Goal: Register for event/course

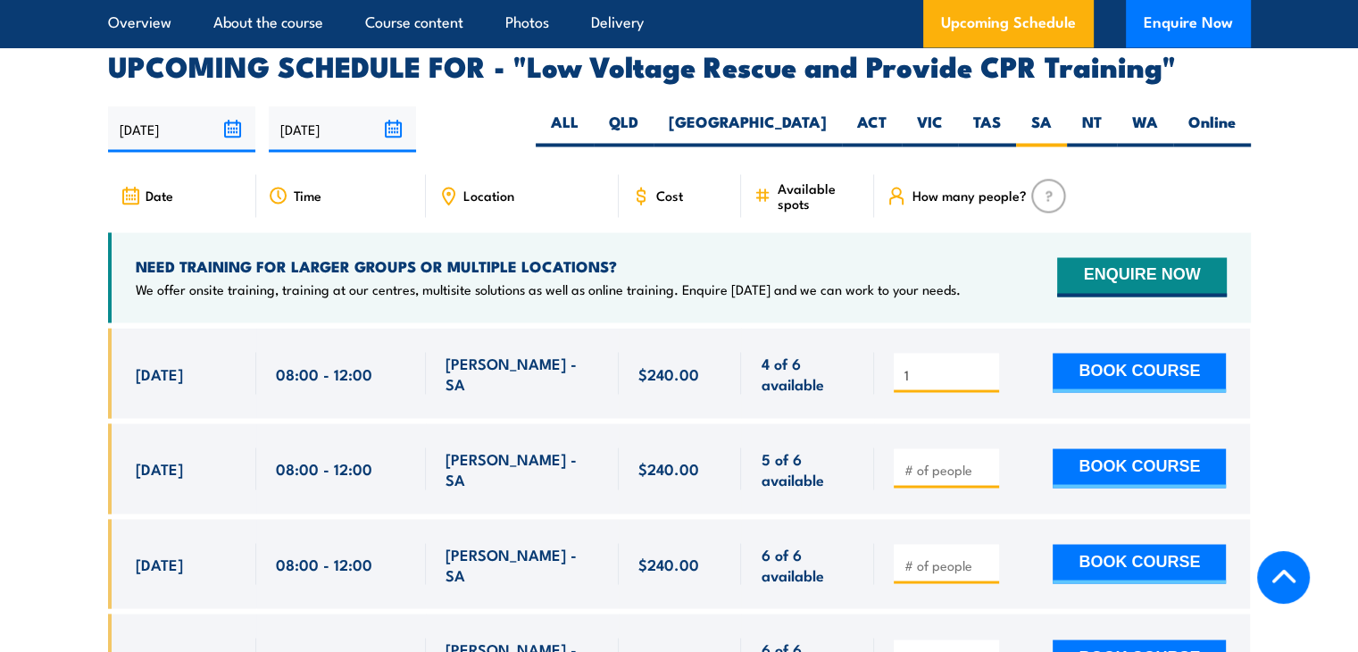
type input "1"
click at [990, 365] on input "1" at bounding box center [948, 374] width 89 height 18
click at [1090, 353] on button "BOOK COURSE" at bounding box center [1139, 372] width 173 height 39
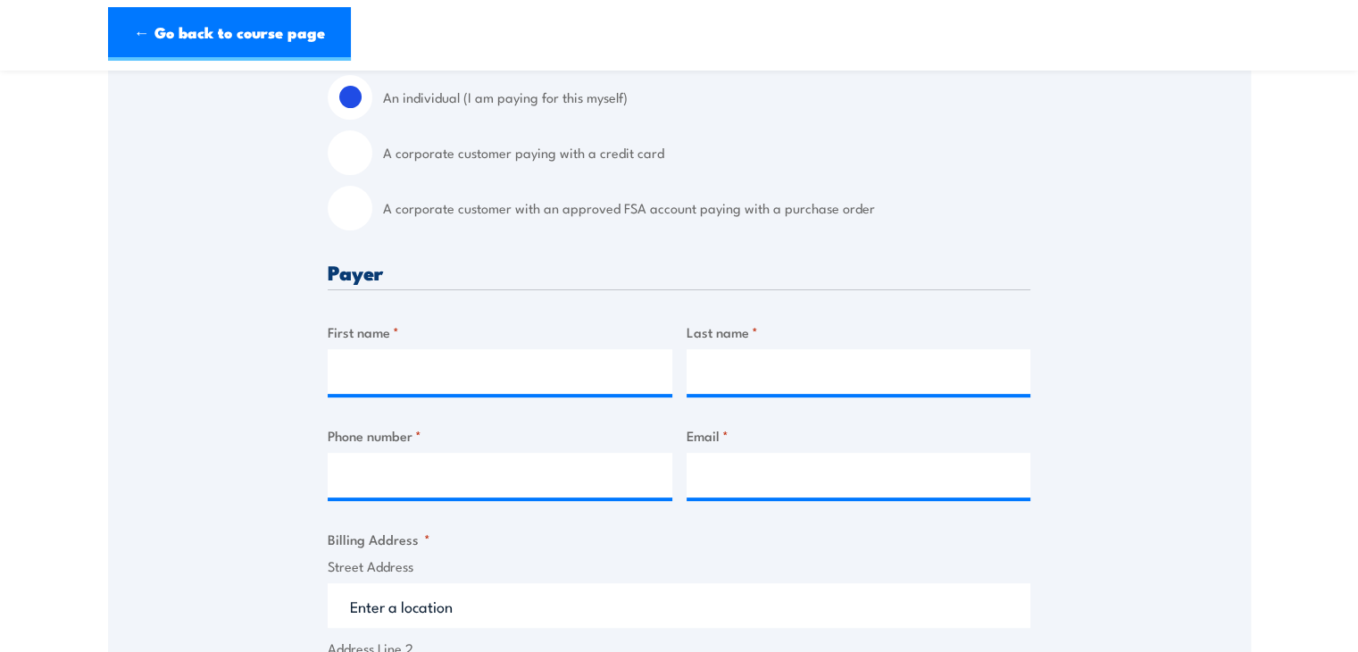
scroll to position [513, 0]
click at [461, 366] on input "First name *" at bounding box center [500, 370] width 345 height 45
type input "Dimitrious"
type input "Karanicos"
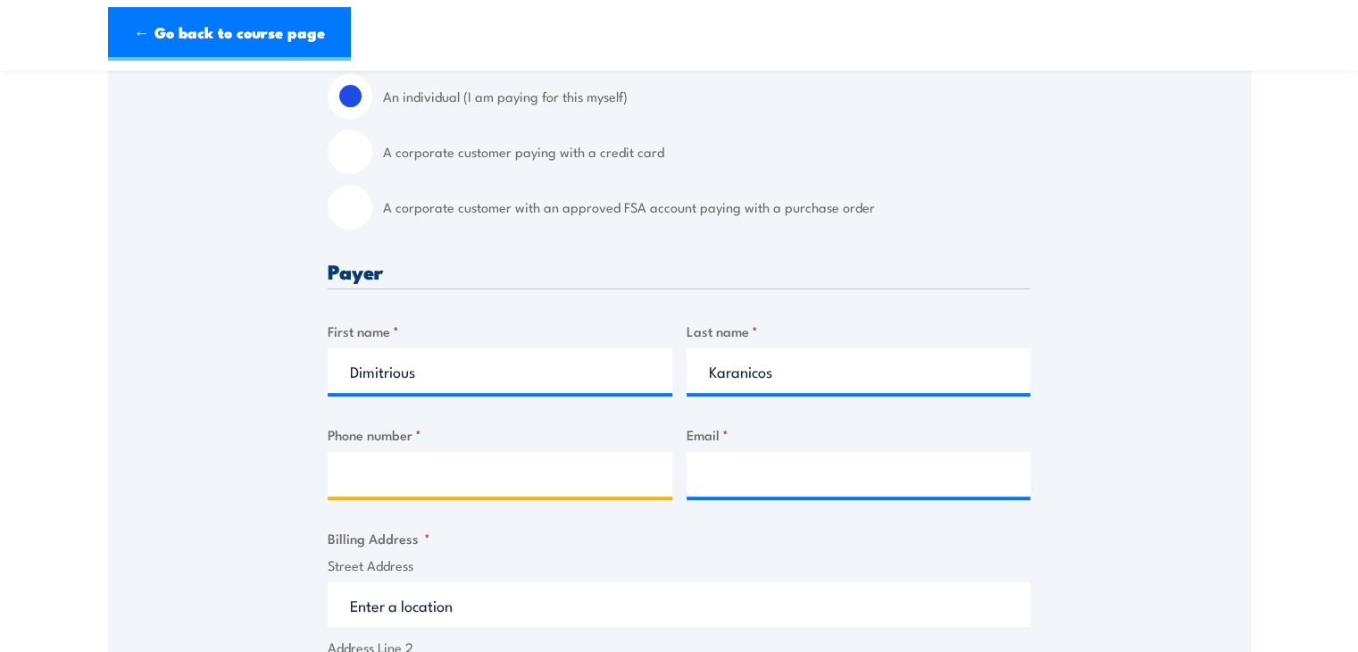
type input "0429229666"
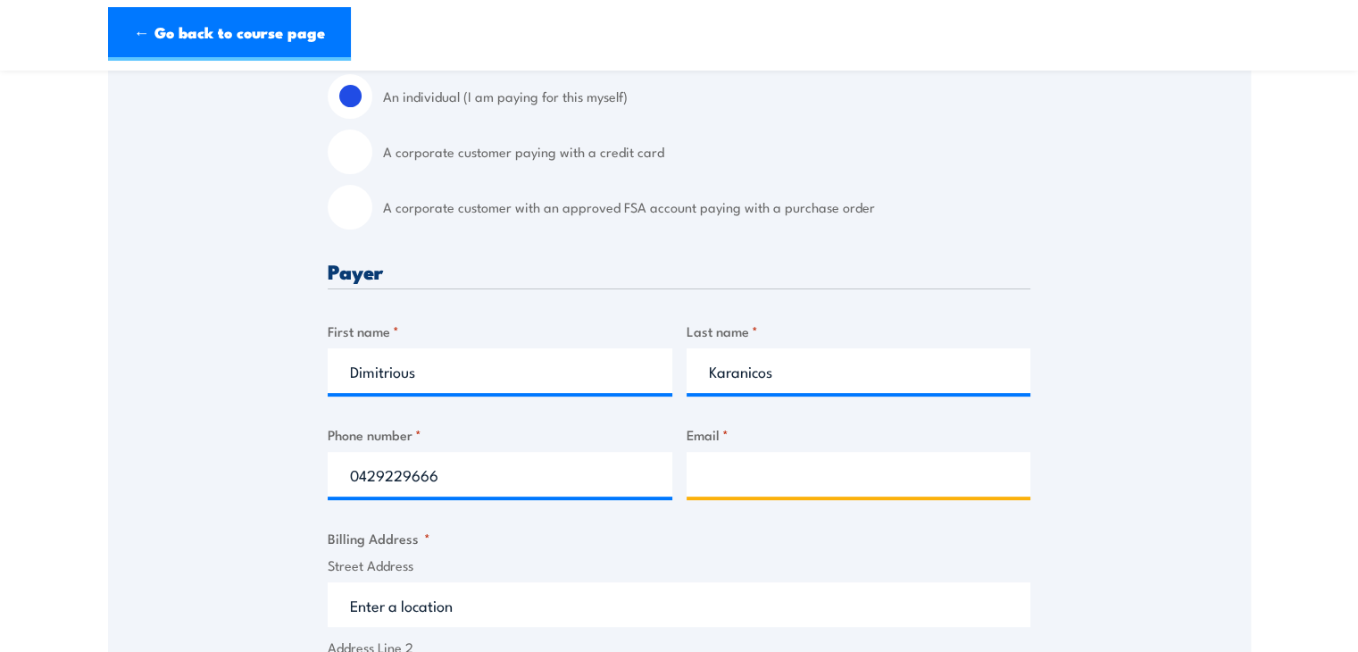
type input "dimikaranicos@hotmail.com"
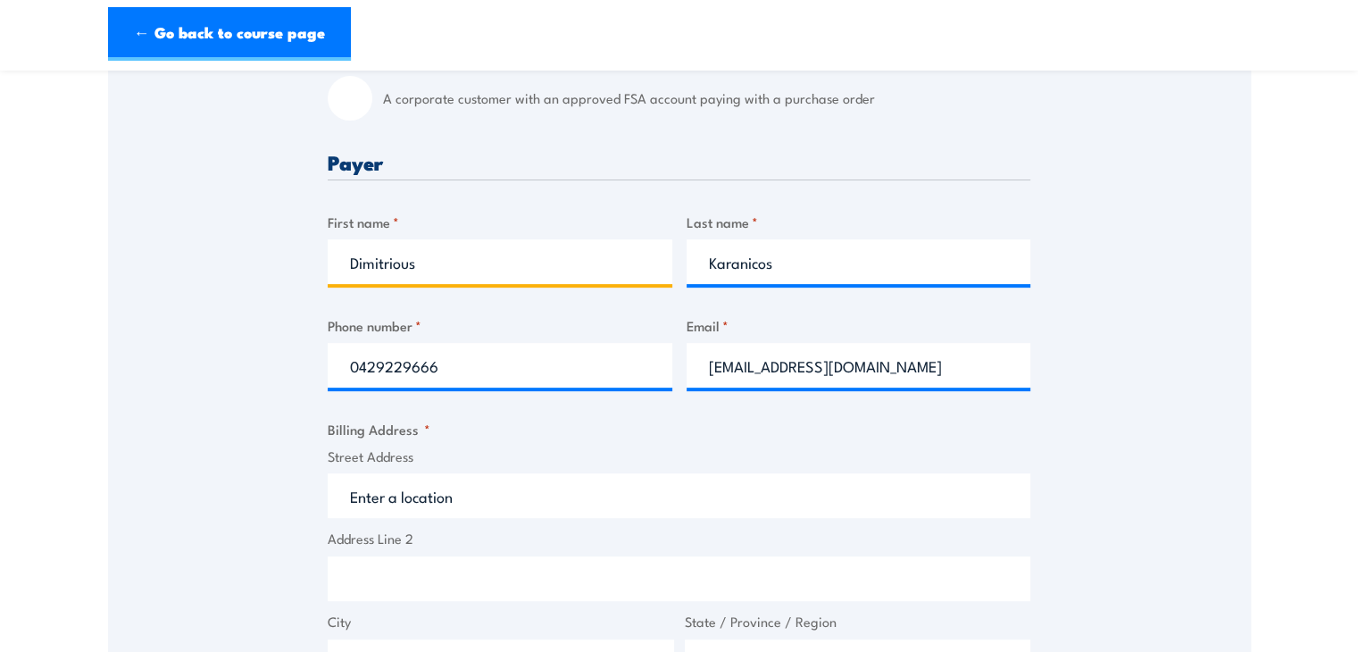
scroll to position [736, 0]
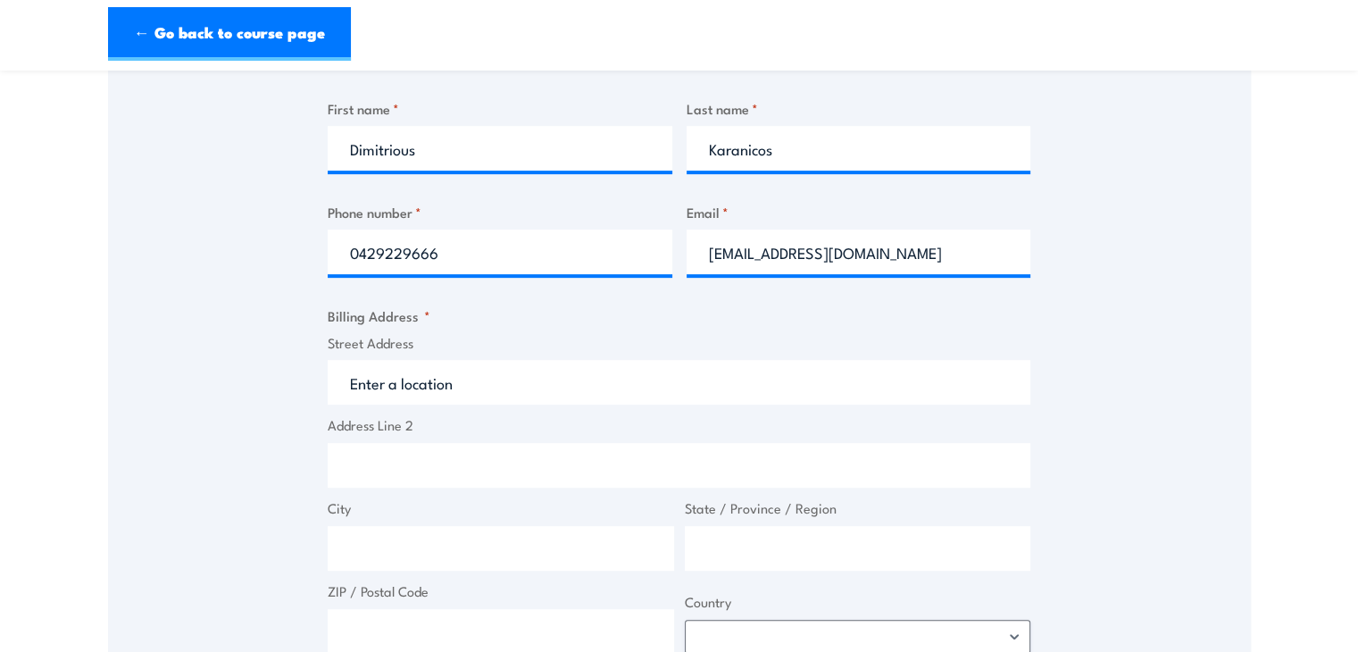
click at [437, 386] on input "Street Address" at bounding box center [679, 382] width 703 height 45
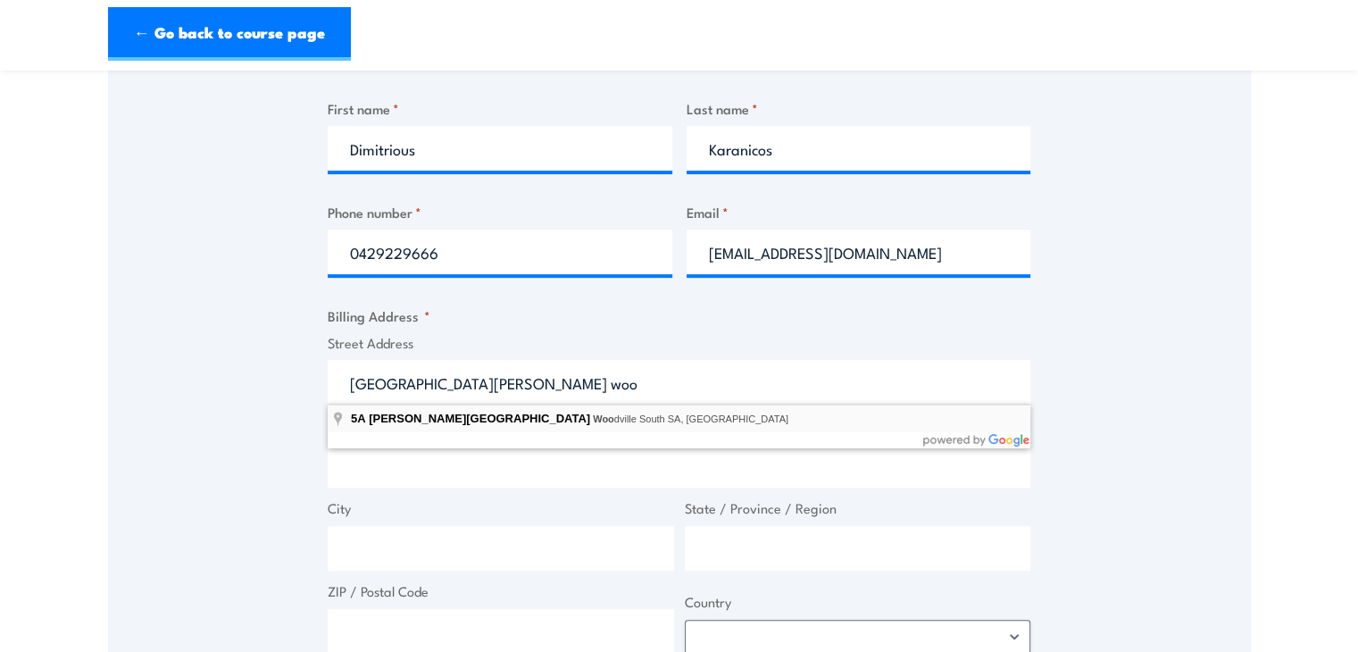
type input "5A Lucas Street, Woodville South SA, Australia"
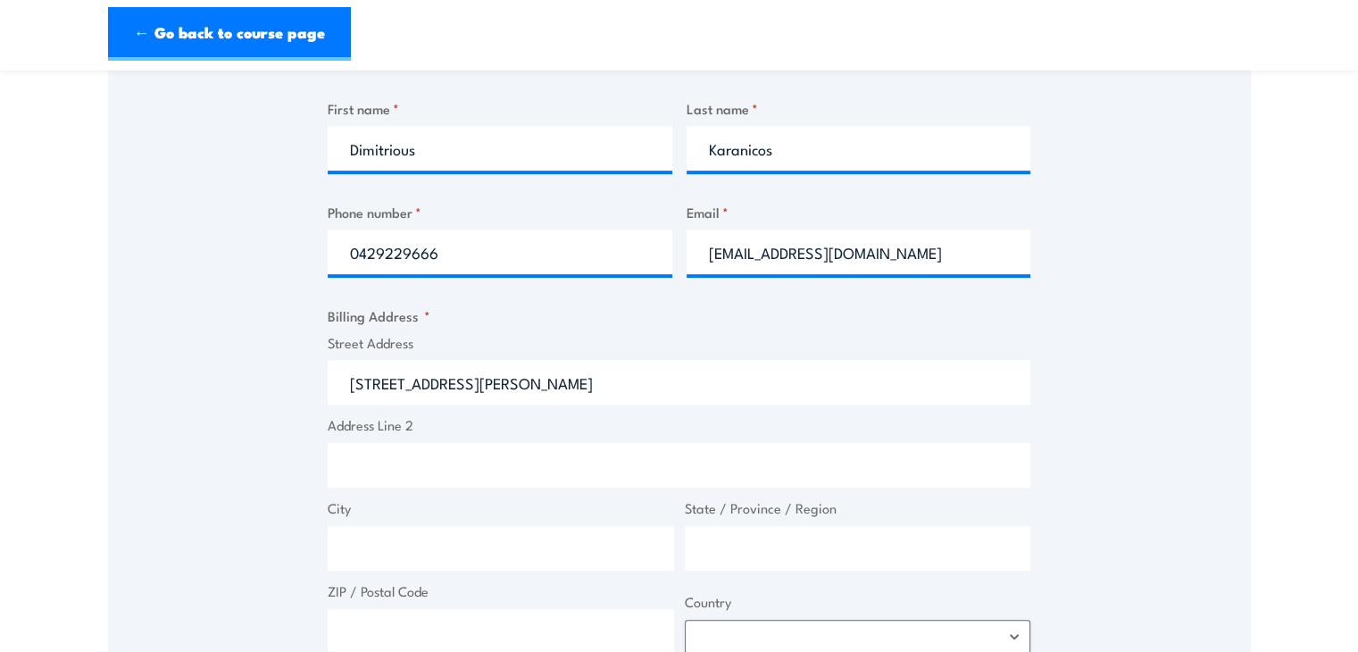
type input "5A Lucas St"
type input "Woodville South"
type input "South Australia"
type input "5011"
select select "Australia"
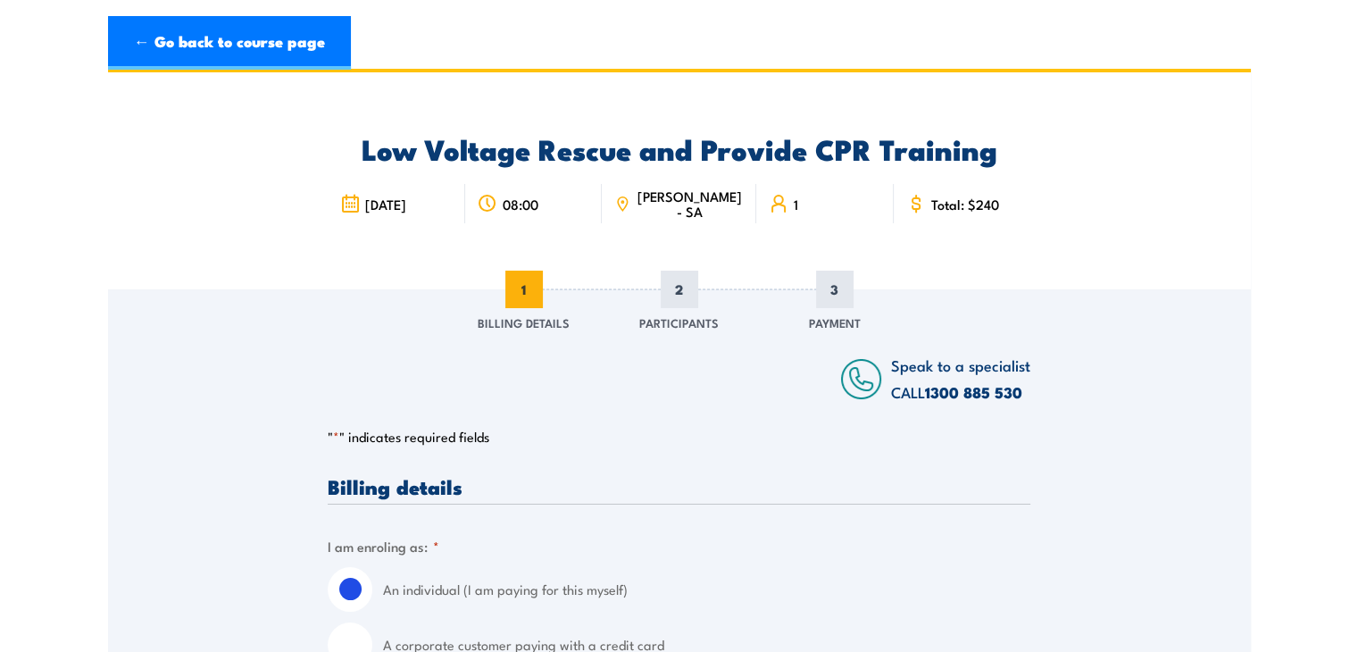
scroll to position [0, 0]
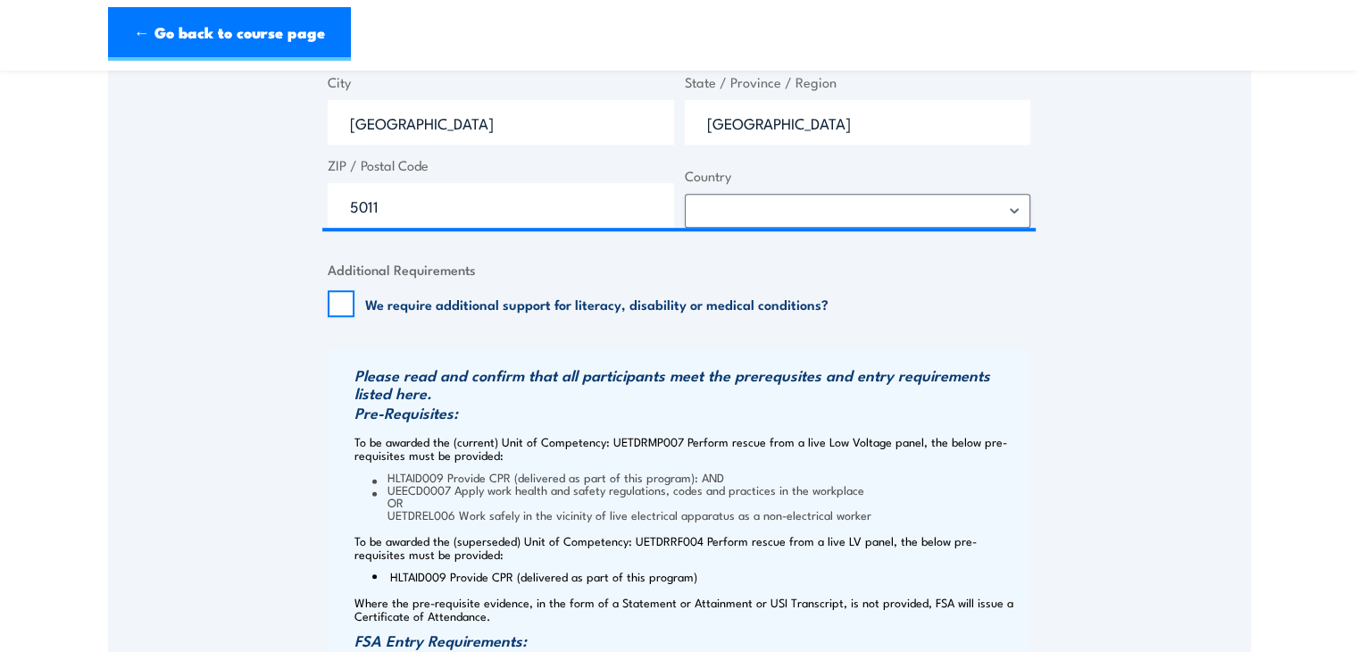
scroll to position [1192, 0]
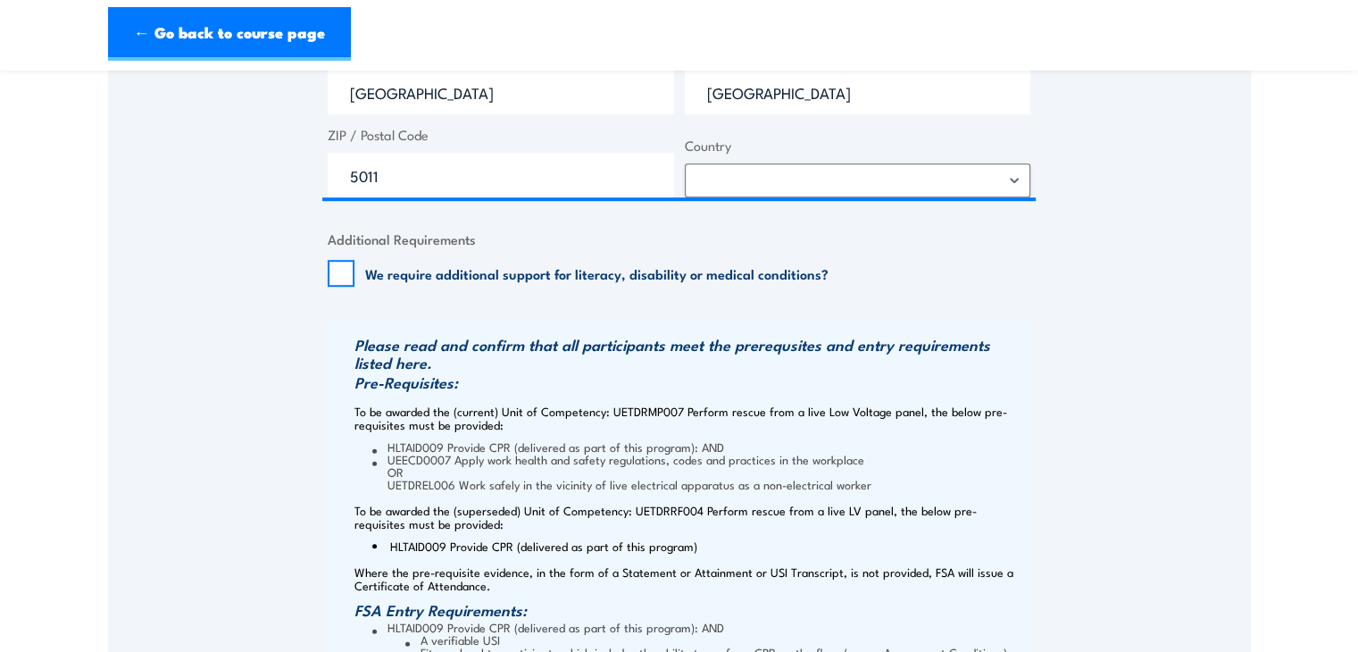
click at [221, 331] on div "Speak to a specialist CALL 1300 885 530 CALL 1300 885 530 " * " indicates requi…" at bounding box center [679, 24] width 1143 height 1813
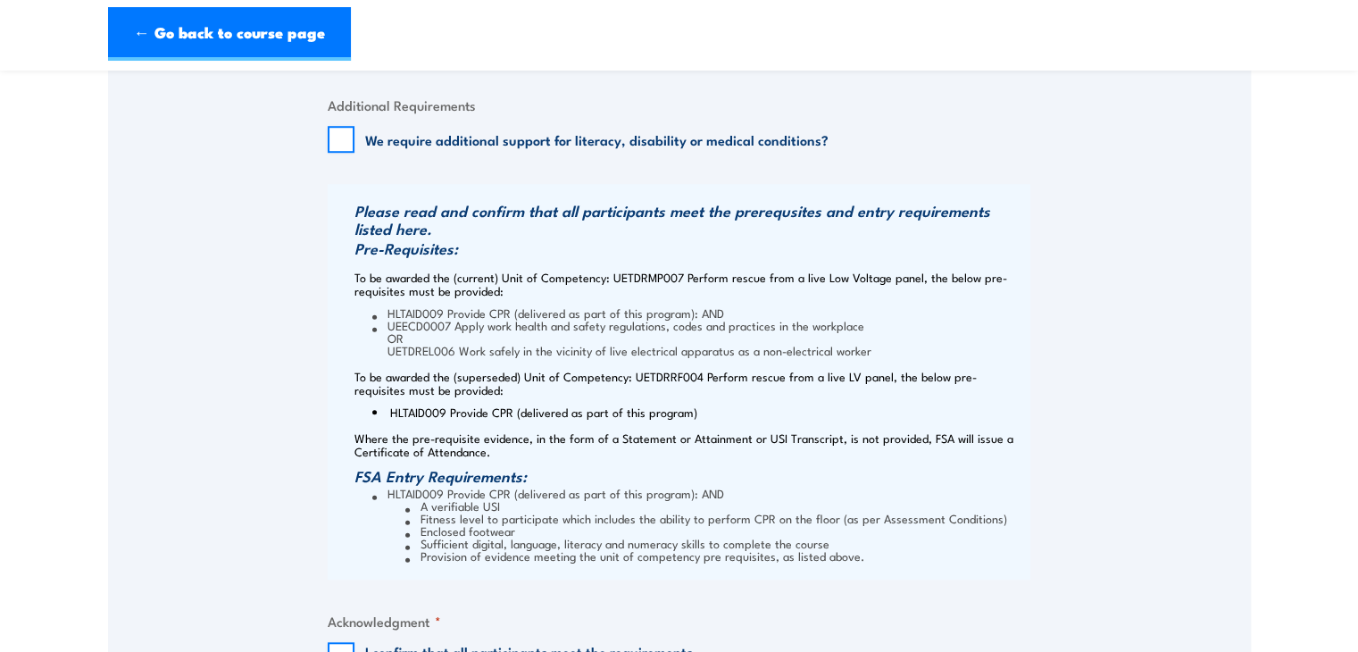
scroll to position [1539, 0]
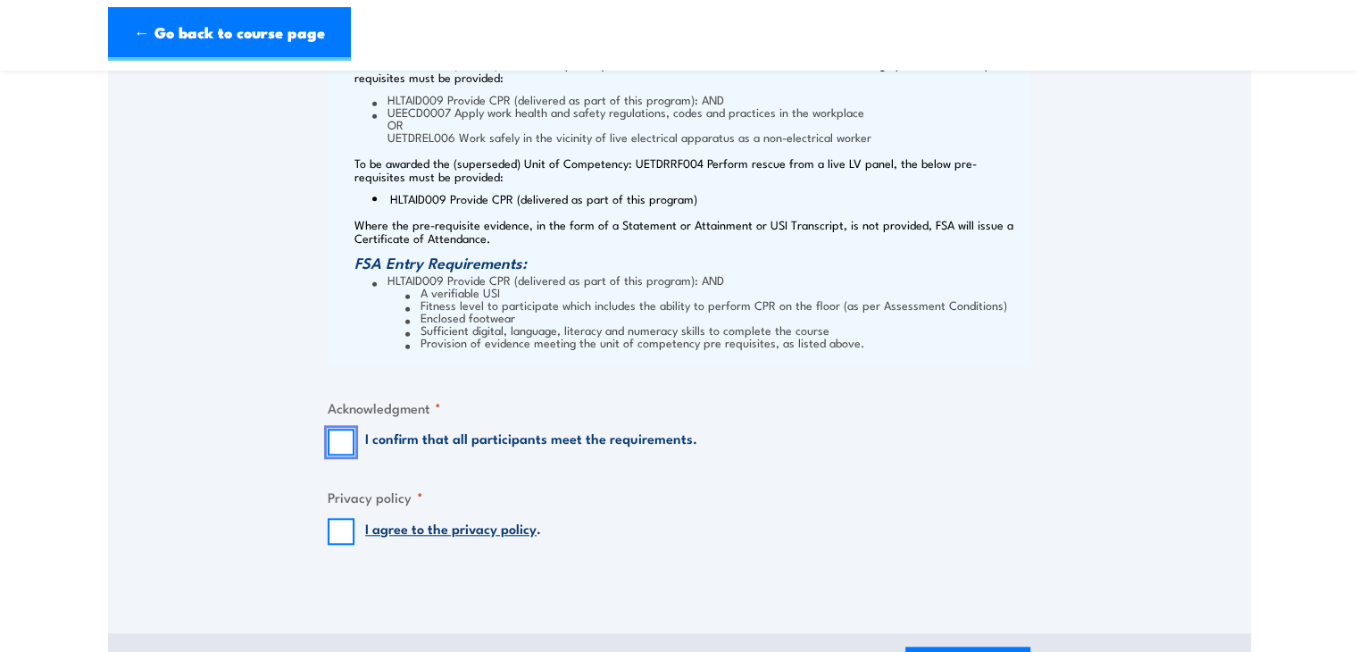
click at [335, 438] on input "I confirm that all participants meet the requirements." at bounding box center [341, 442] width 27 height 27
checkbox input "true"
click at [334, 537] on input "I agree to the privacy policy ." at bounding box center [341, 531] width 27 height 27
checkbox input "true"
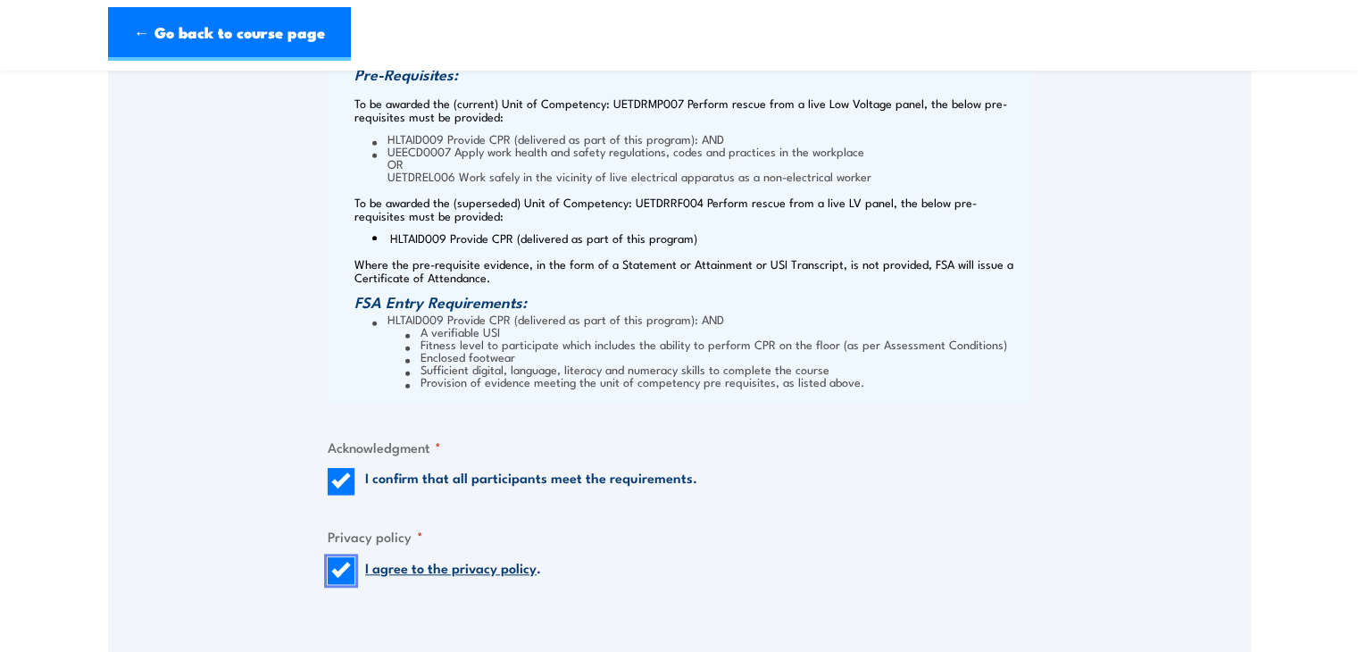
scroll to position [1250, 0]
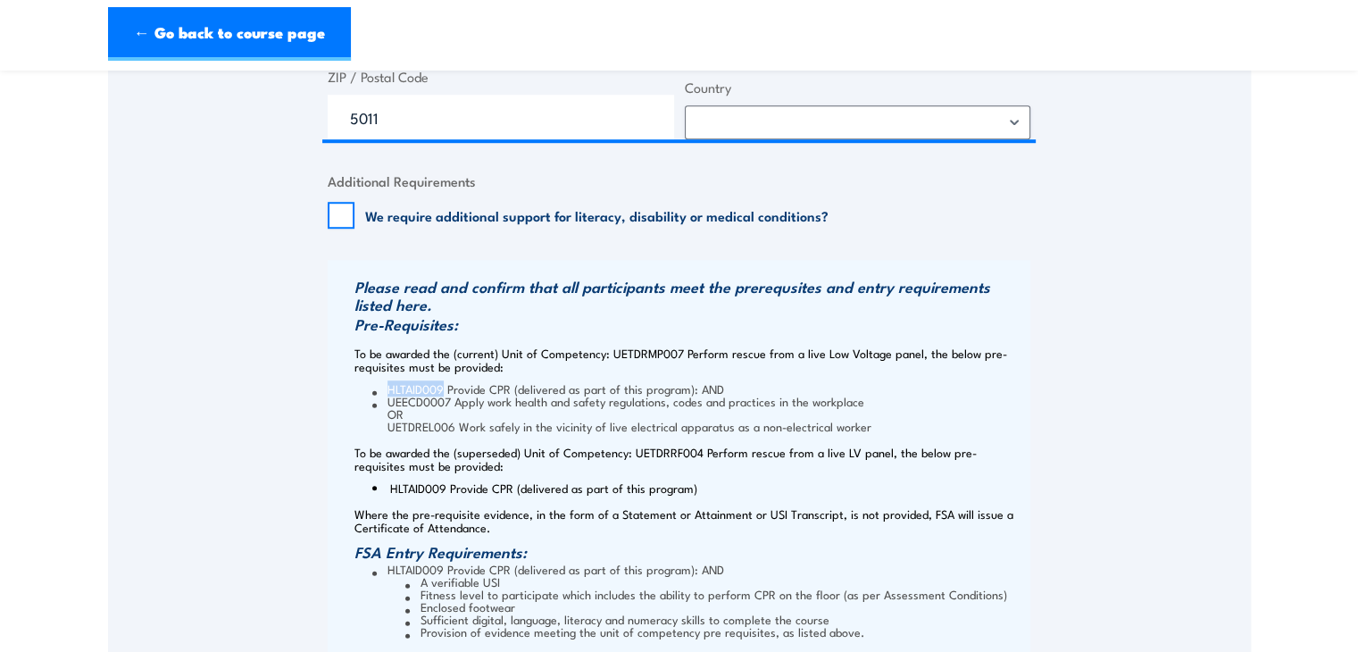
drag, startPoint x: 444, startPoint y: 384, endPoint x: 389, endPoint y: 383, distance: 54.5
click at [389, 383] on li "HLTAID009 Provide CPR (delivered as part of this program): AND" at bounding box center [699, 388] width 654 height 13
drag, startPoint x: 449, startPoint y: 404, endPoint x: 388, endPoint y: 400, distance: 60.9
click at [388, 400] on li "UEECD0007 Apply work health and safety regulations, codes and practices in the …" at bounding box center [699, 414] width 654 height 38
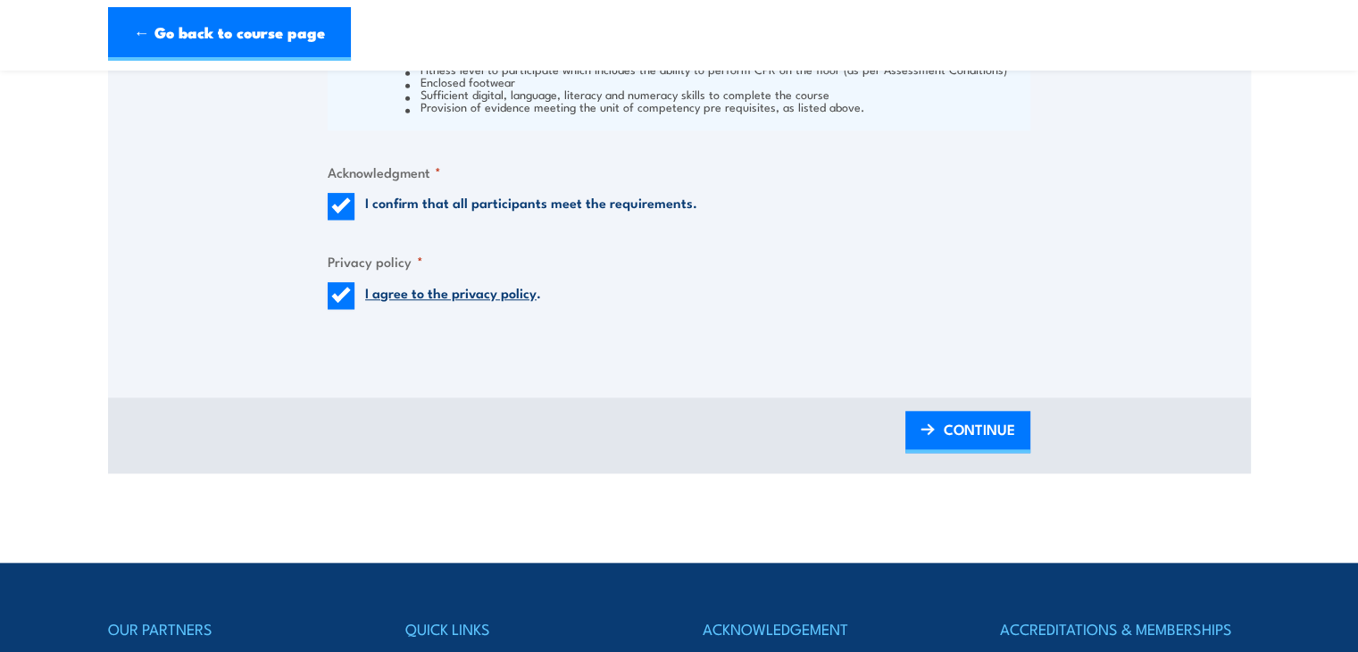
scroll to position [1786, 0]
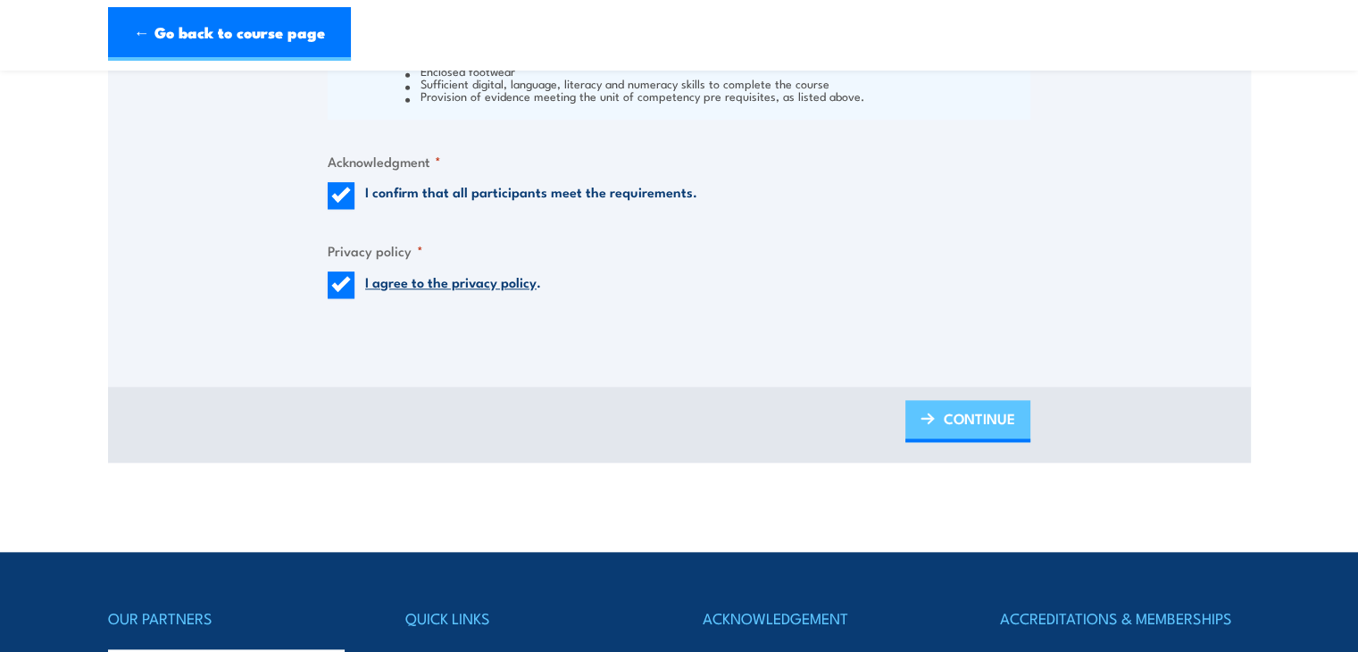
click at [991, 397] on span "CONTINUE" at bounding box center [979, 418] width 71 height 47
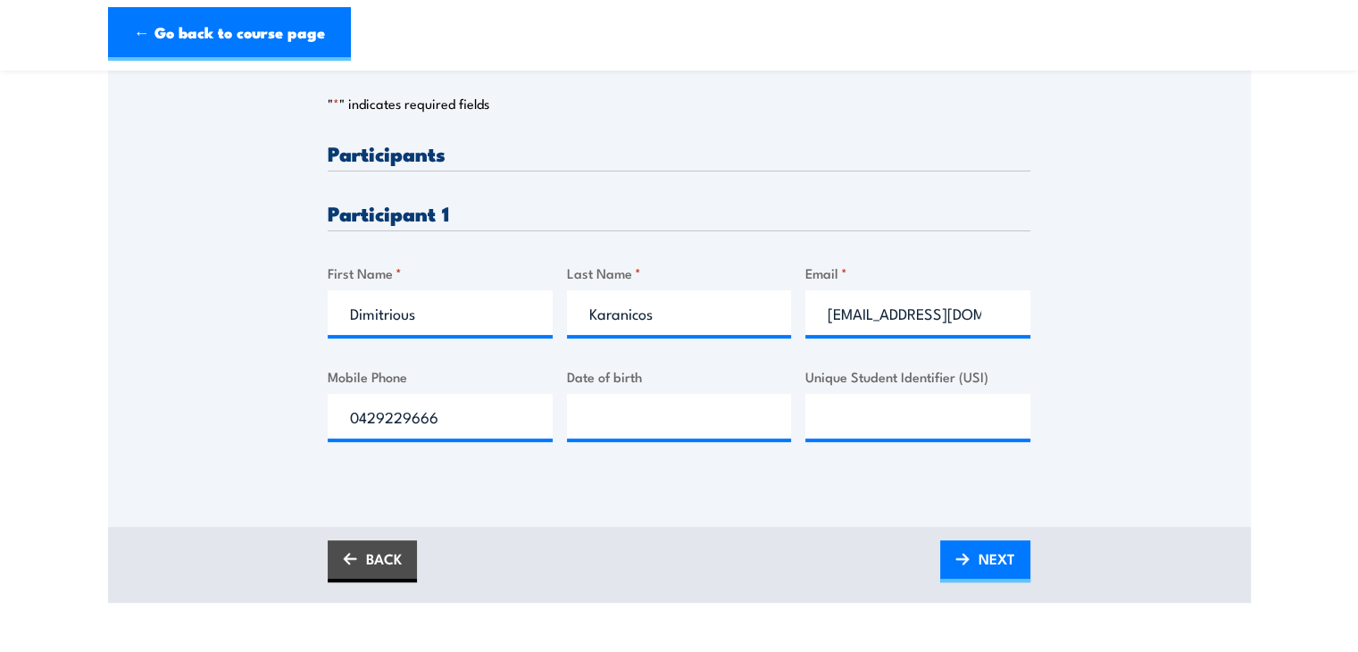
scroll to position [424, 0]
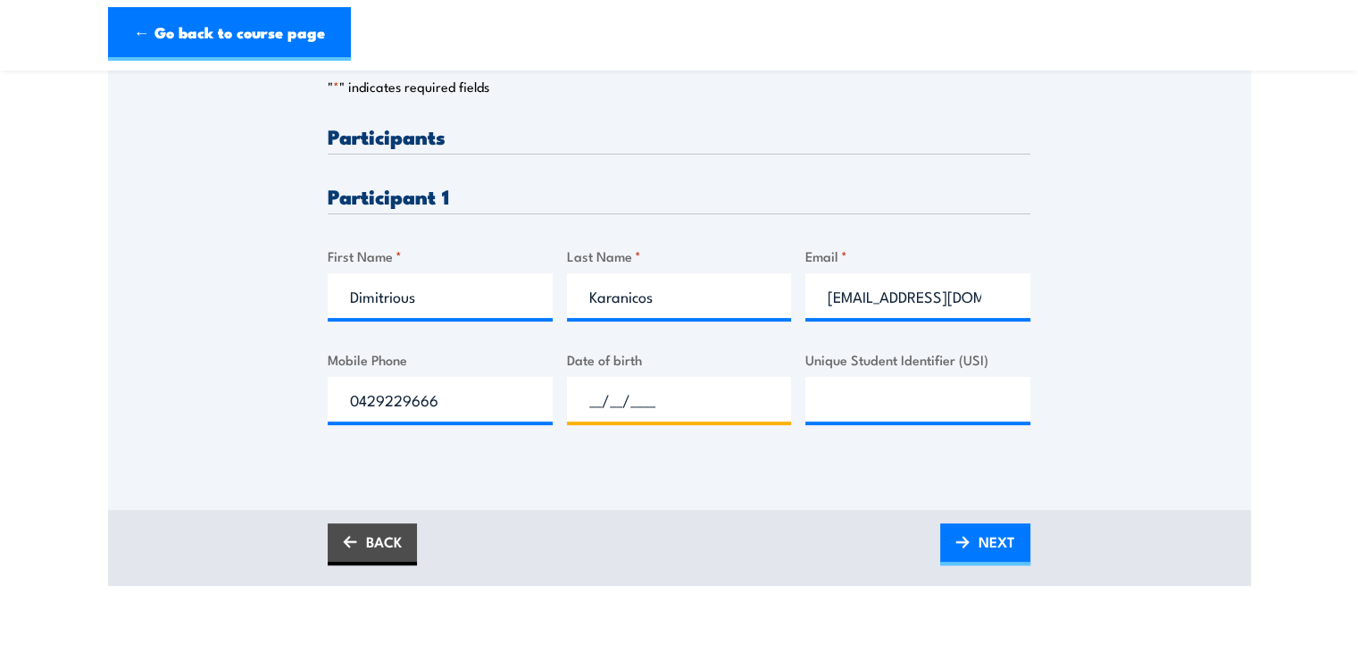
click at [643, 391] on input "__/__/____" at bounding box center [679, 399] width 225 height 45
type input "23/05/1999"
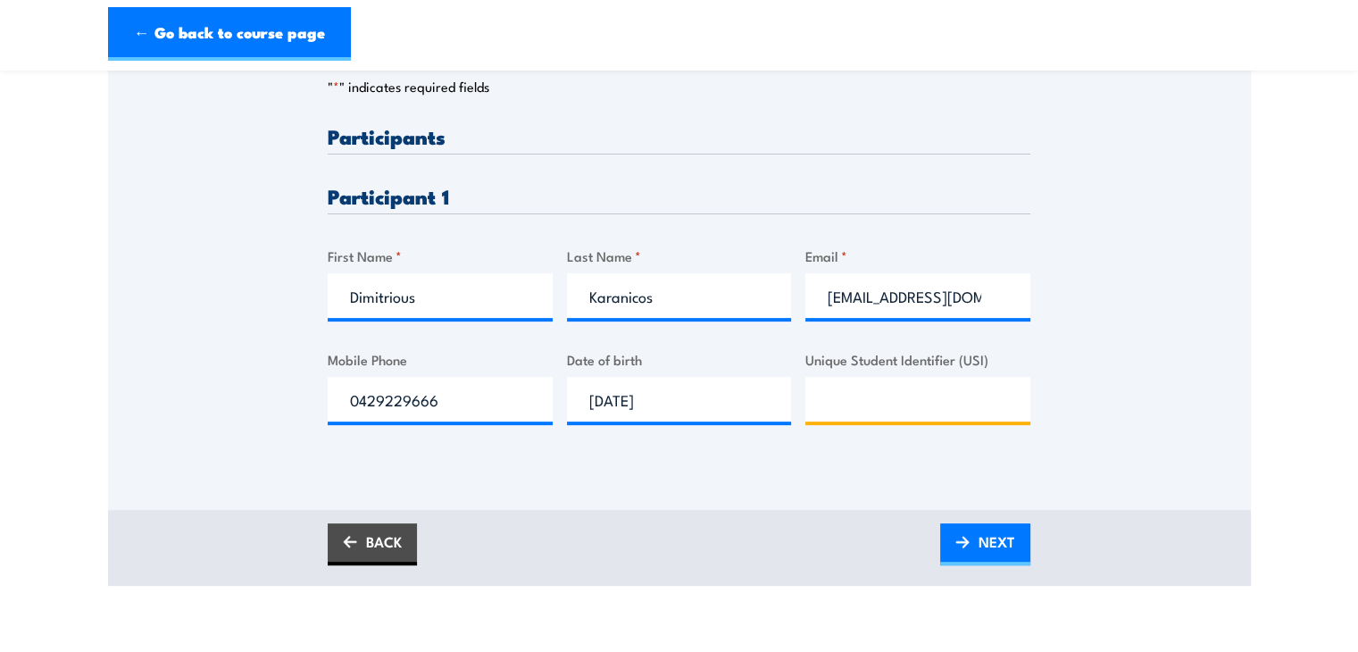
click at [932, 402] on input "Unique Student Identifier (USI)" at bounding box center [917, 399] width 225 height 45
type input "5BGV2K7XAL"
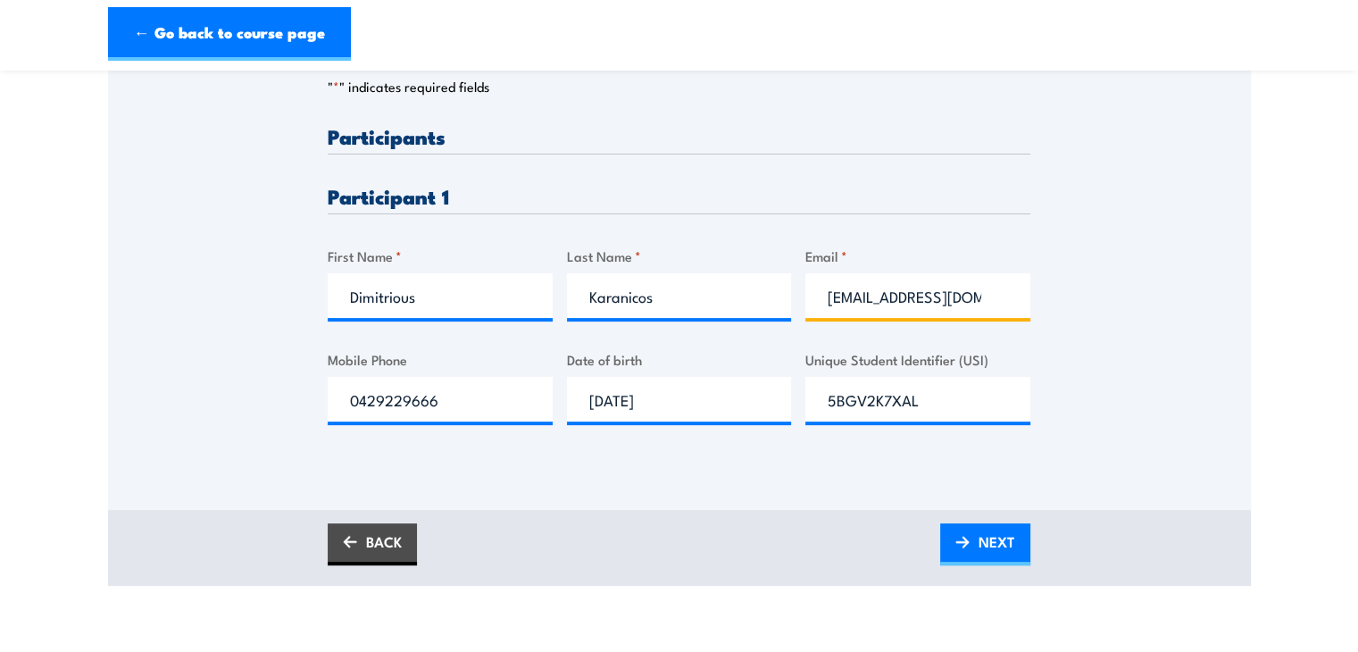
click at [1003, 308] on input "dimikaranicos@hotmail.com" at bounding box center [917, 295] width 225 height 45
click at [997, 300] on input "dimikaranicos@hotmail.com" at bounding box center [917, 295] width 225 height 45
click at [986, 294] on input "dimikaranicos@hotmail.com" at bounding box center [917, 295] width 225 height 45
click at [975, 297] on input "dimikaranicos@hotmail.com" at bounding box center [917, 295] width 225 height 45
click at [981, 302] on input "dimikaranicos@hotmail.com" at bounding box center [917, 295] width 225 height 45
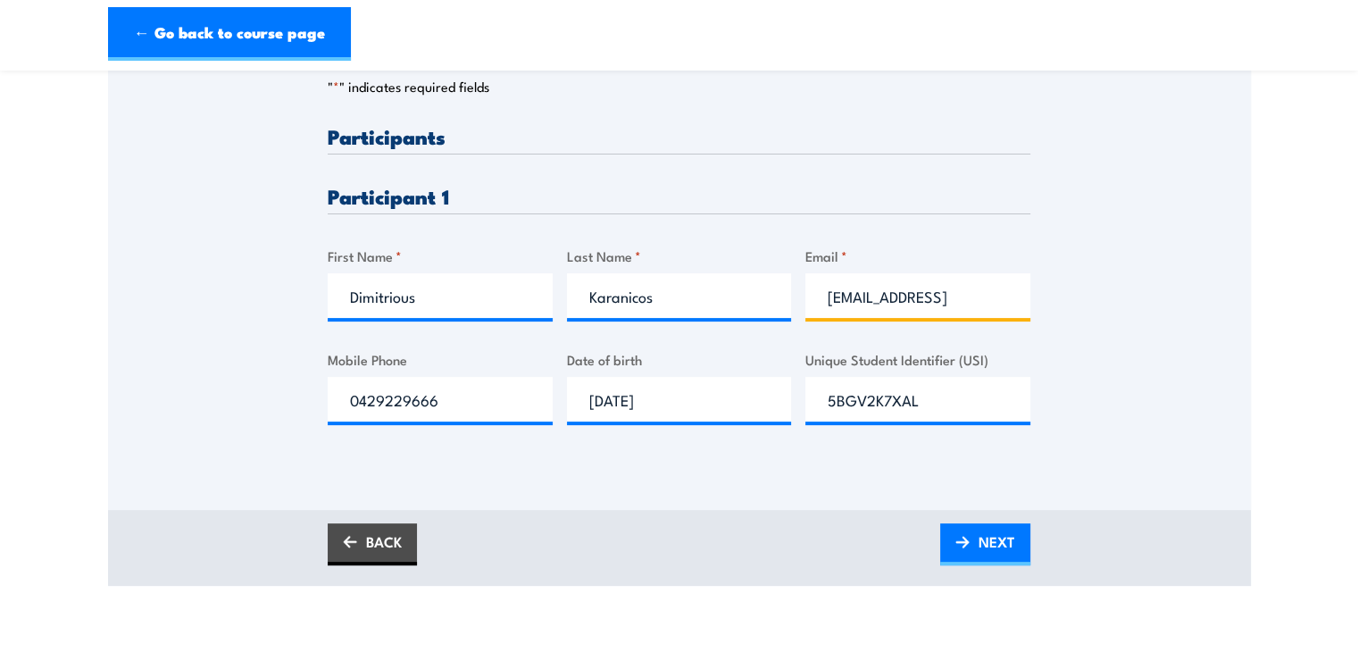
scroll to position [0, 0]
type input "dimikaranicos@hotmail.com"
click at [1144, 239] on div "Please provide names and contact details for each of the participants below. No…" at bounding box center [679, 173] width 1143 height 574
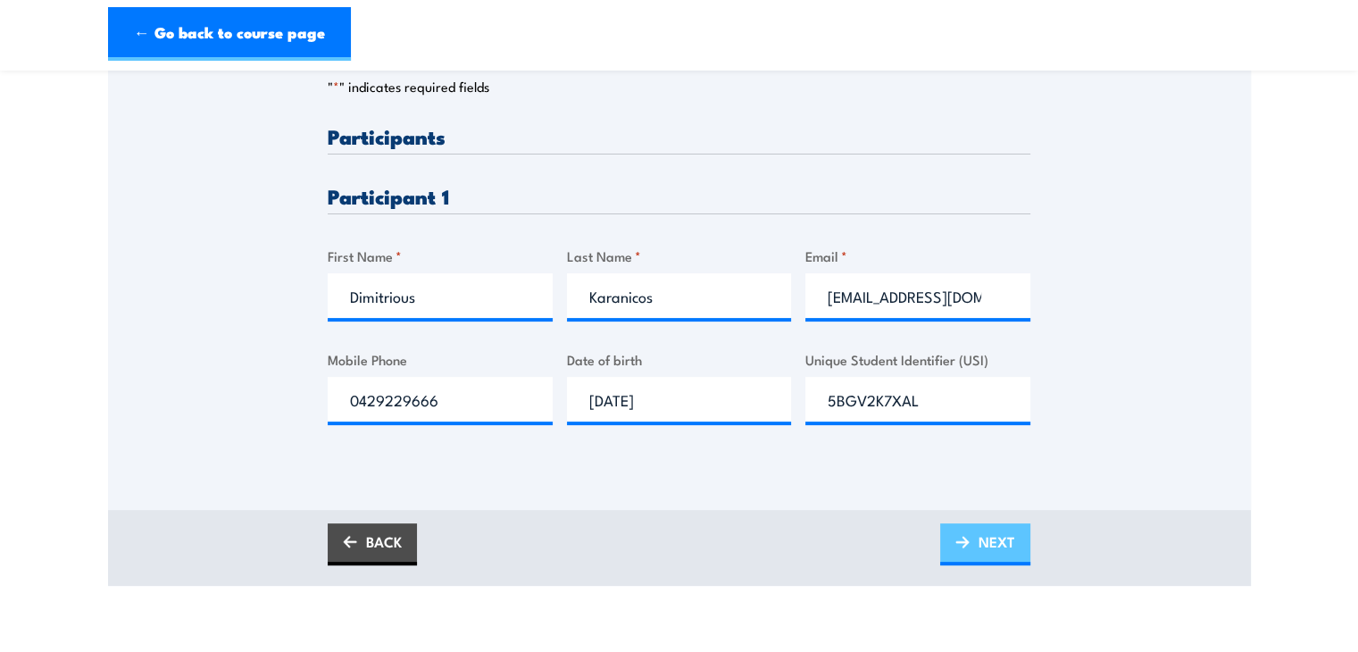
click at [982, 545] on span "NEXT" at bounding box center [997, 541] width 37 height 47
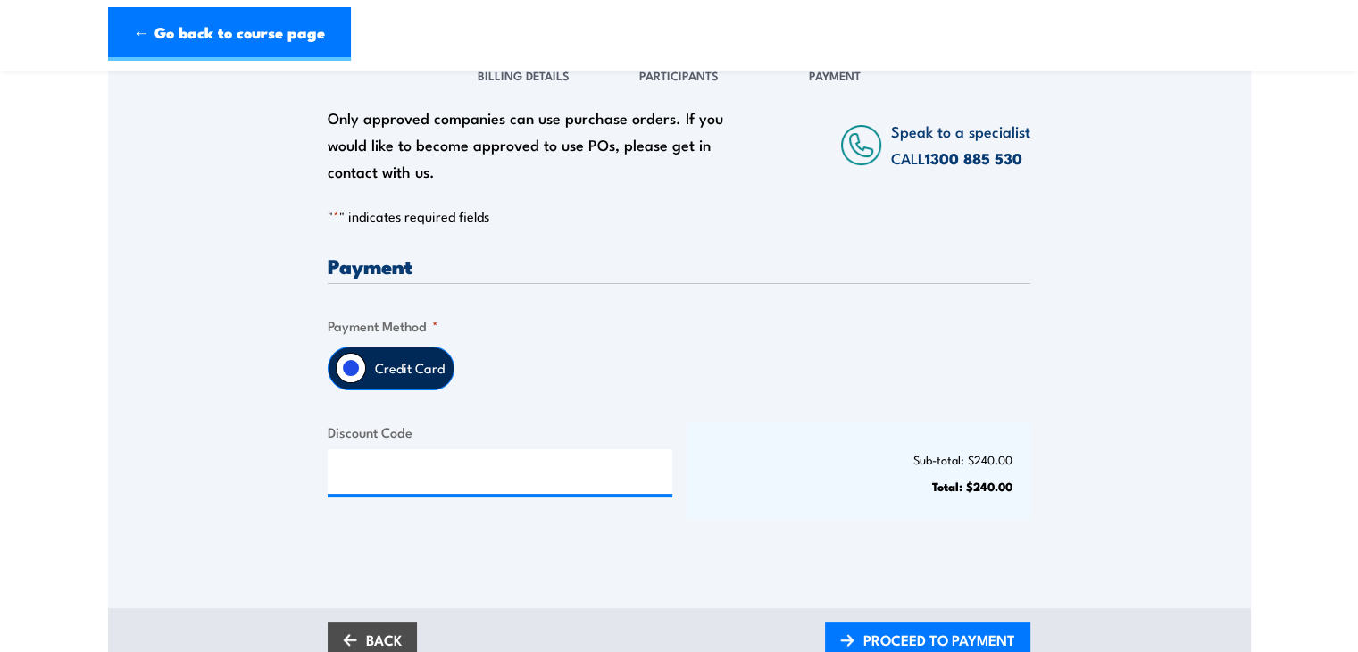
scroll to position [468, 0]
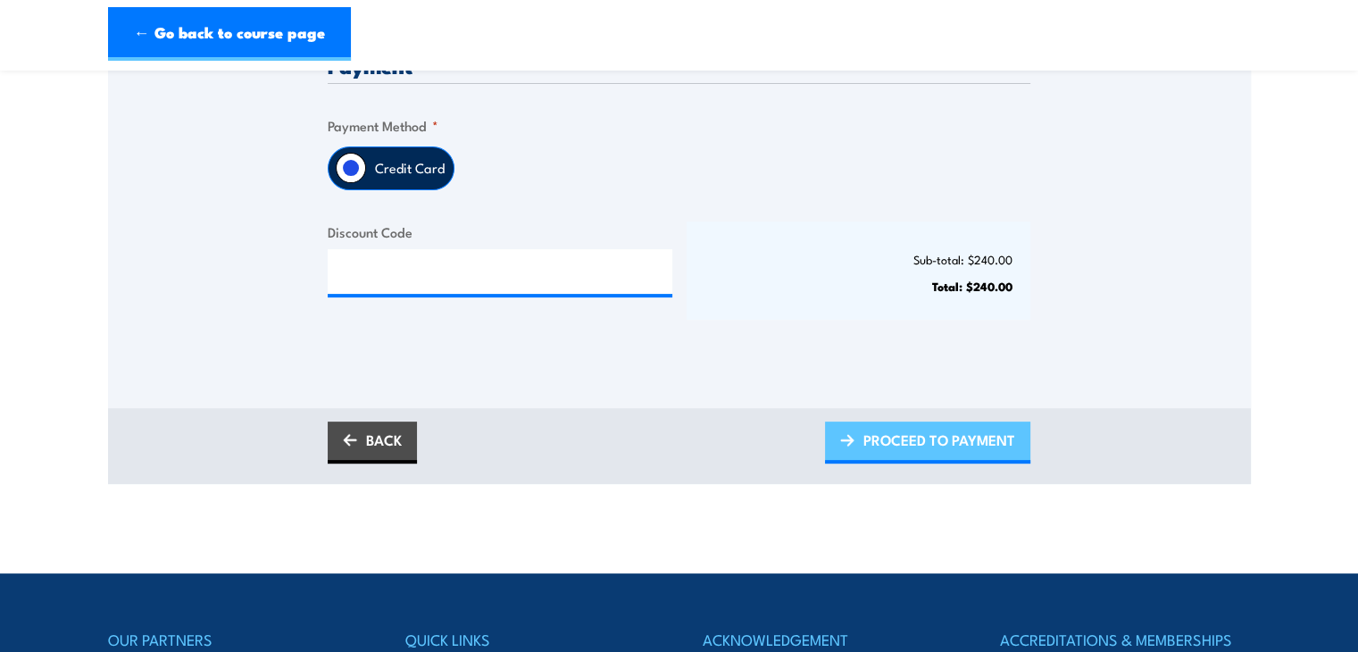
click at [968, 440] on span "PROCEED TO PAYMENT" at bounding box center [939, 439] width 152 height 47
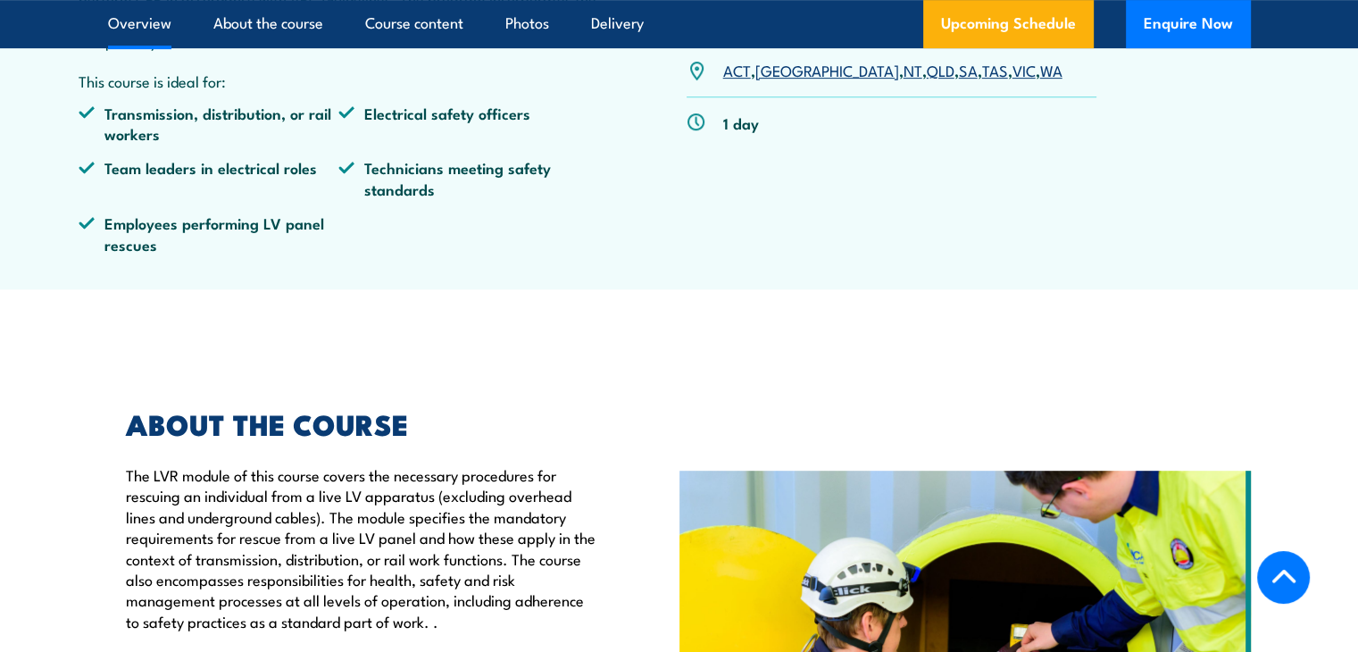
scroll to position [626, 0]
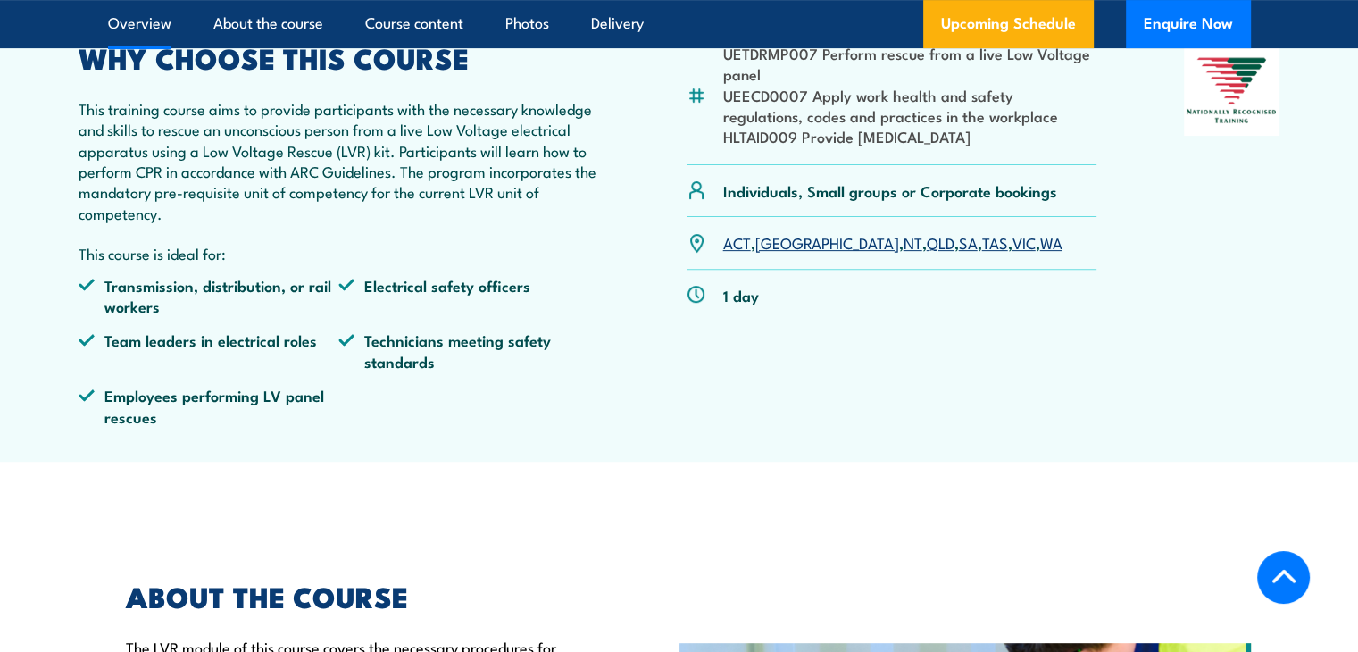
click at [959, 253] on link "SA" at bounding box center [968, 241] width 19 height 21
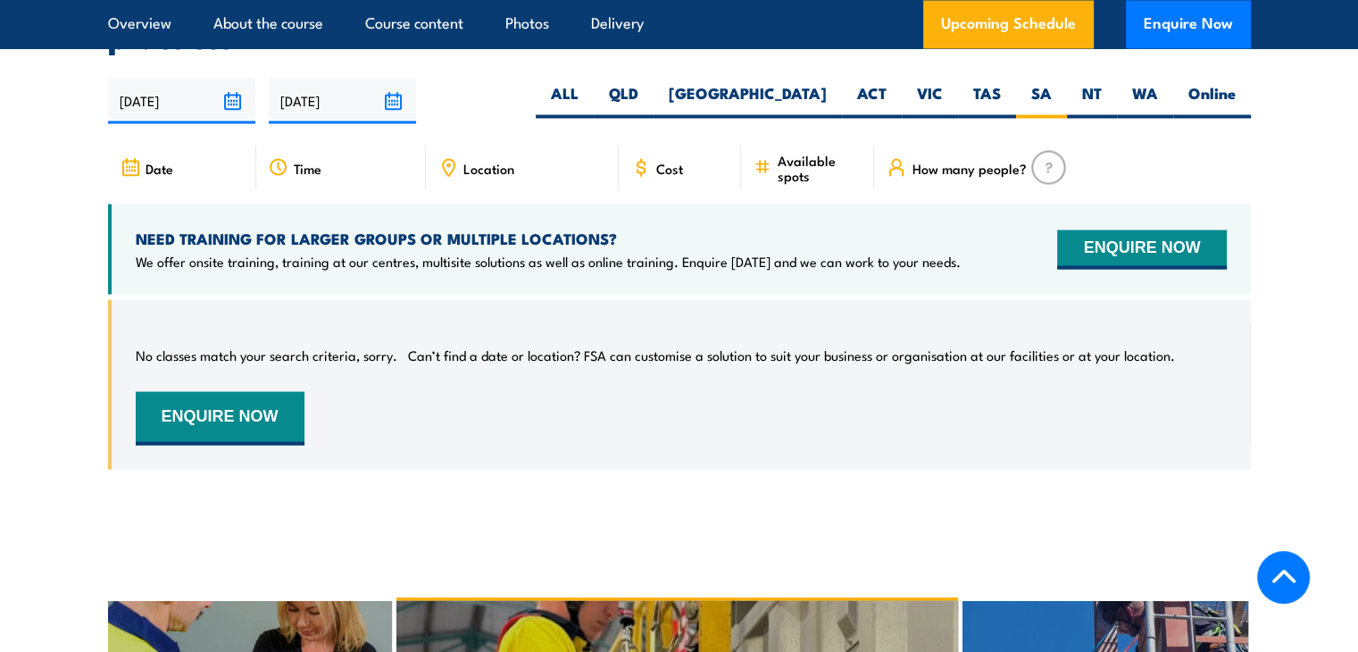
scroll to position [3297, 0]
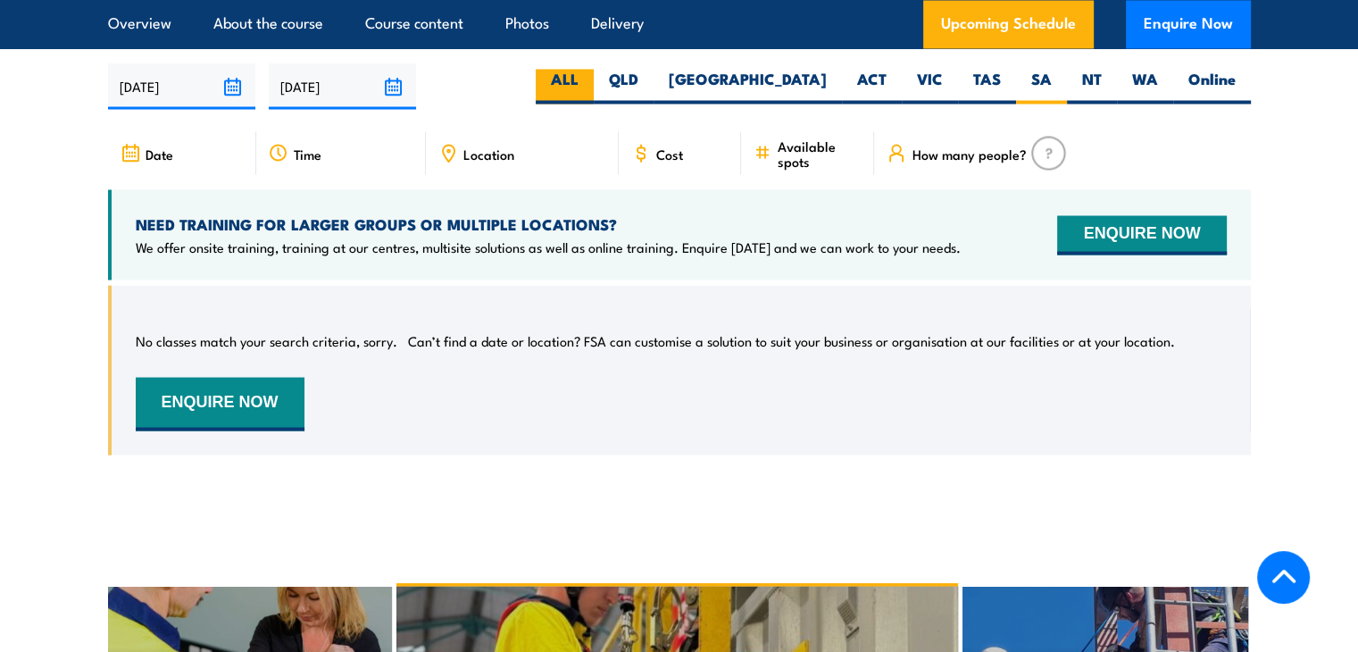
click at [594, 101] on label "ALL" at bounding box center [565, 86] width 58 height 35
click at [590, 80] on input "ALL" at bounding box center [585, 75] width 12 height 12
radio input "true"
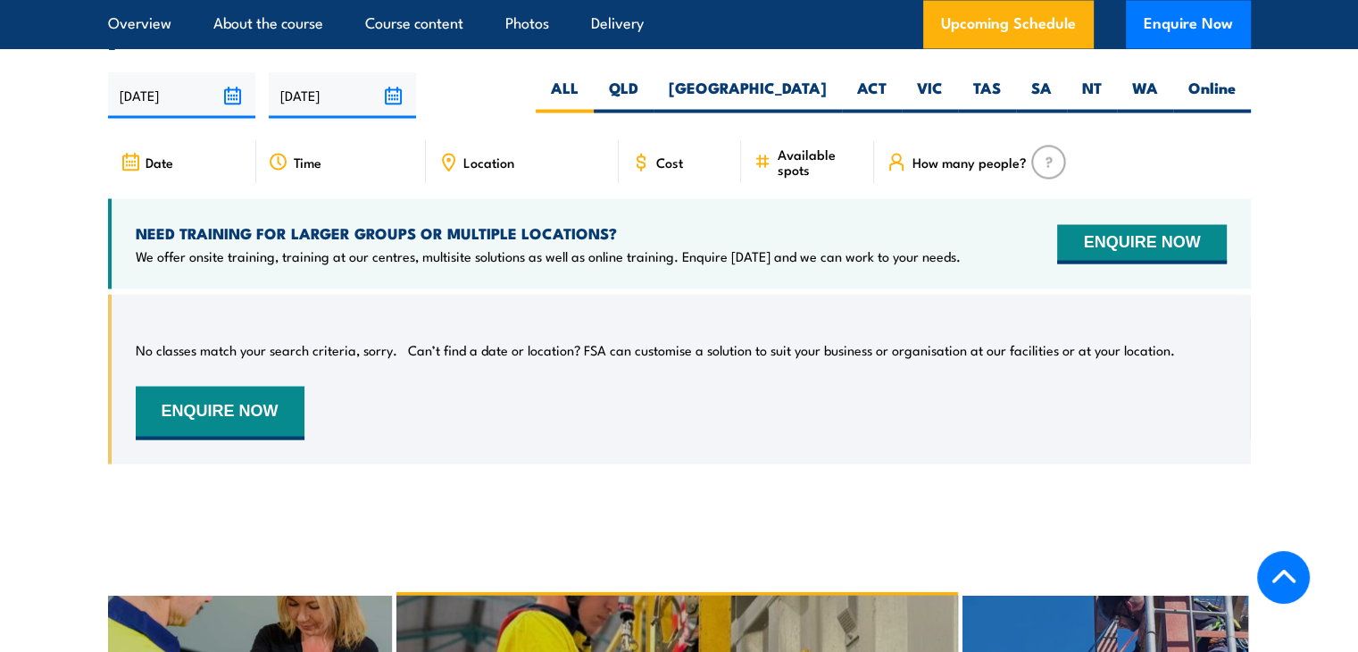
scroll to position [3186, 0]
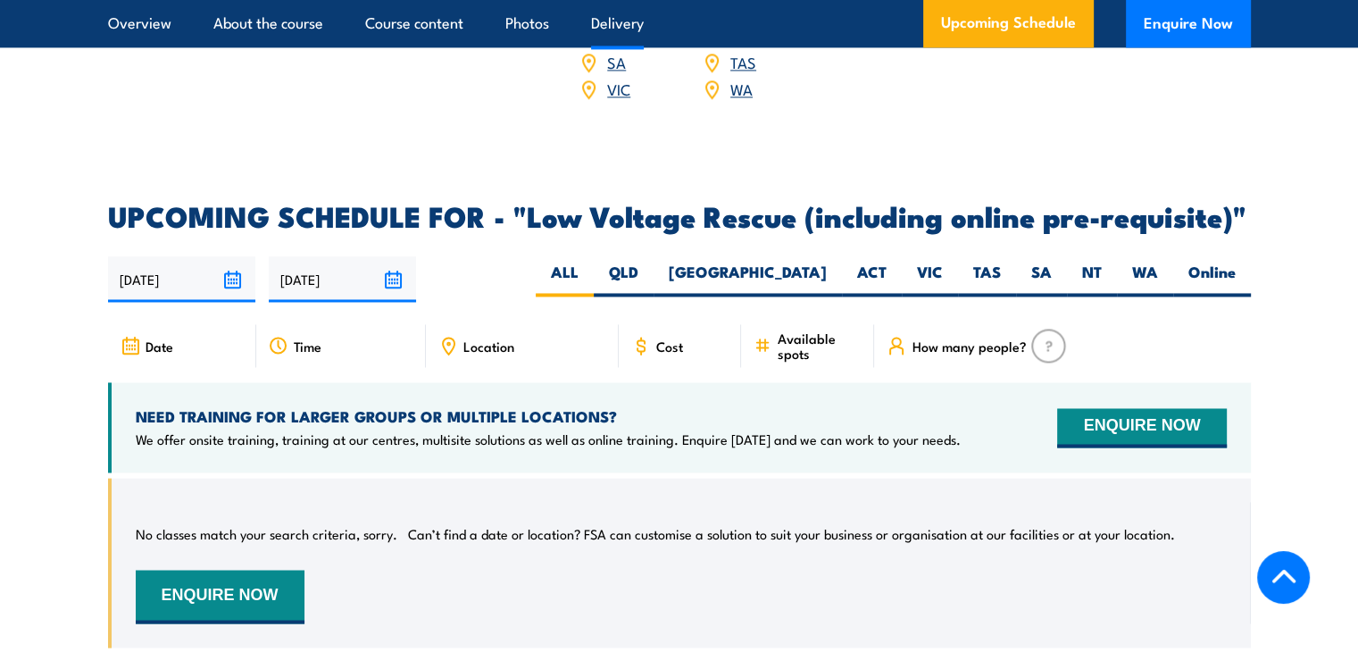
scroll to position [2871, 0]
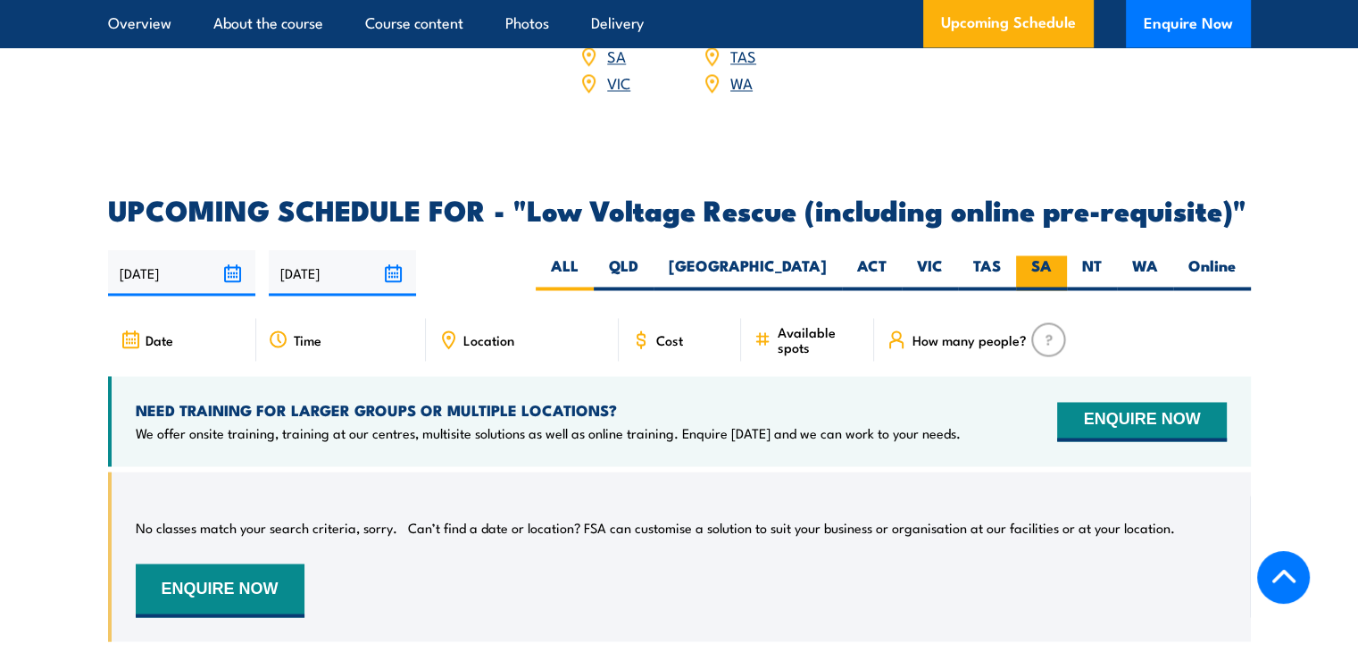
click at [1026, 255] on label "SA" at bounding box center [1041, 272] width 51 height 35
click at [1052, 255] on input "SA" at bounding box center [1058, 261] width 12 height 12
radio input "true"
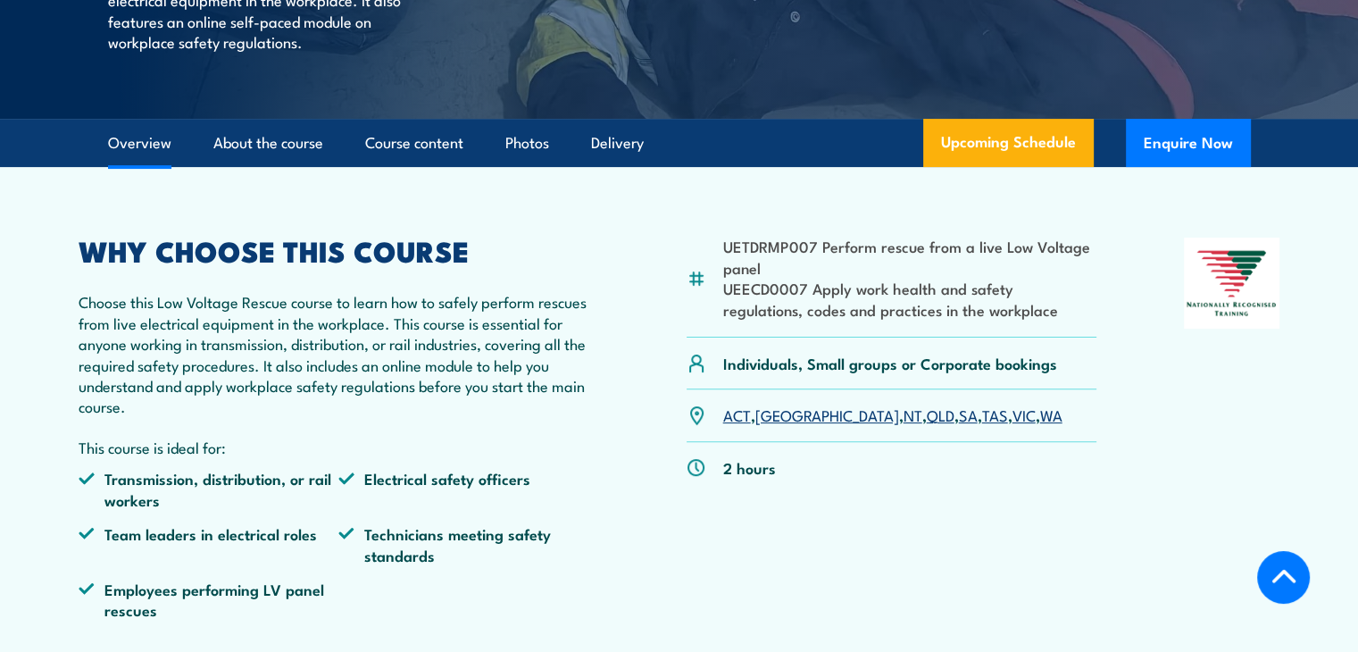
scroll to position [437, 0]
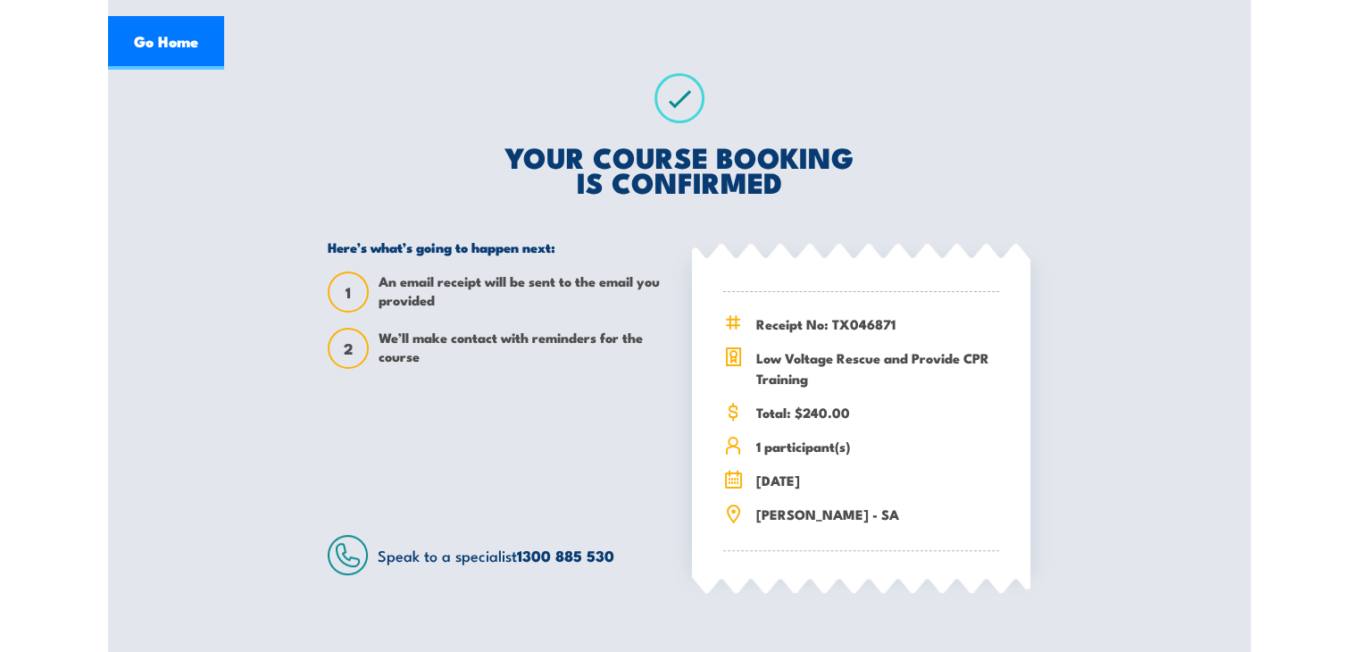
scroll to position [402, 0]
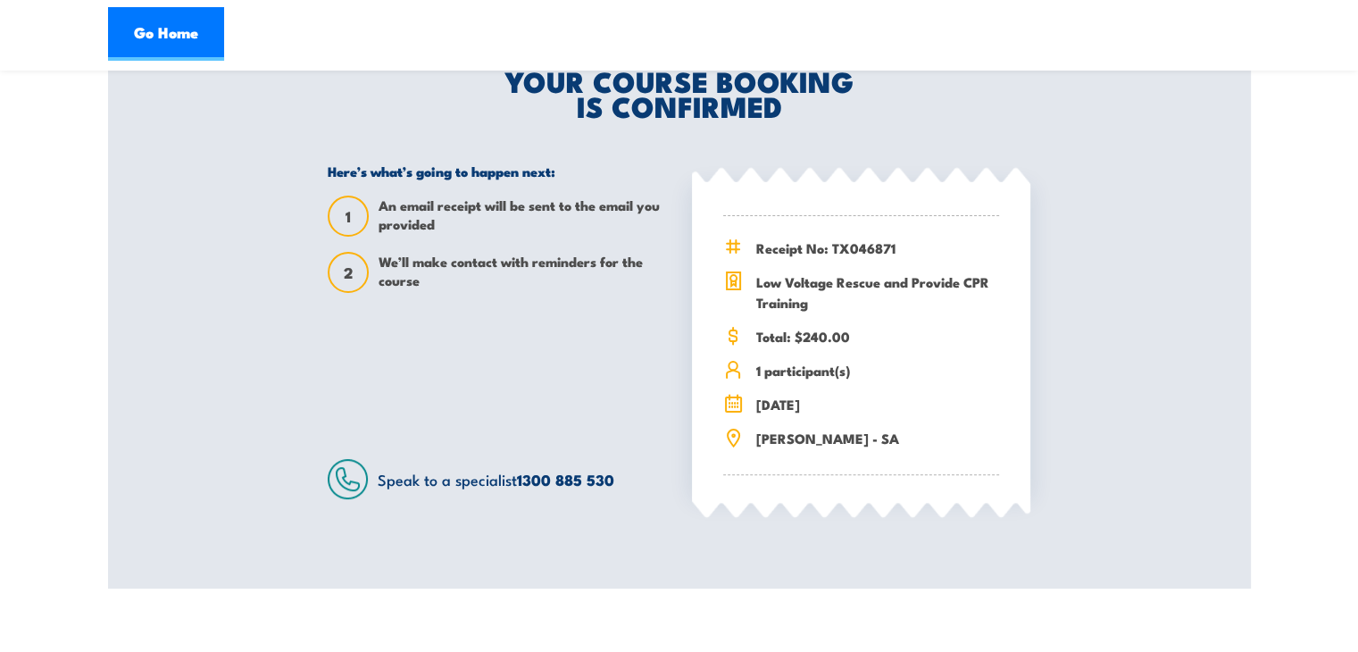
click at [88, 274] on section "Low Voltage Rescue and Provide CPR Training 08:00 1" at bounding box center [679, 137] width 1358 height 901
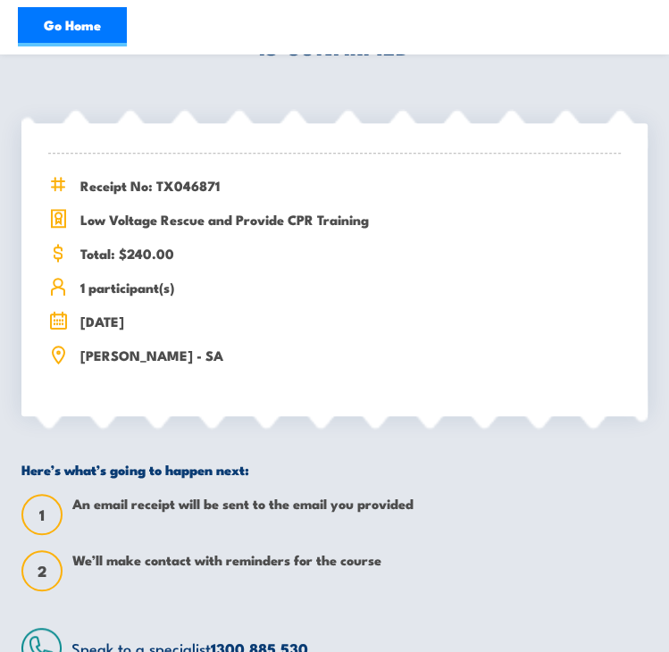
scroll to position [0, 0]
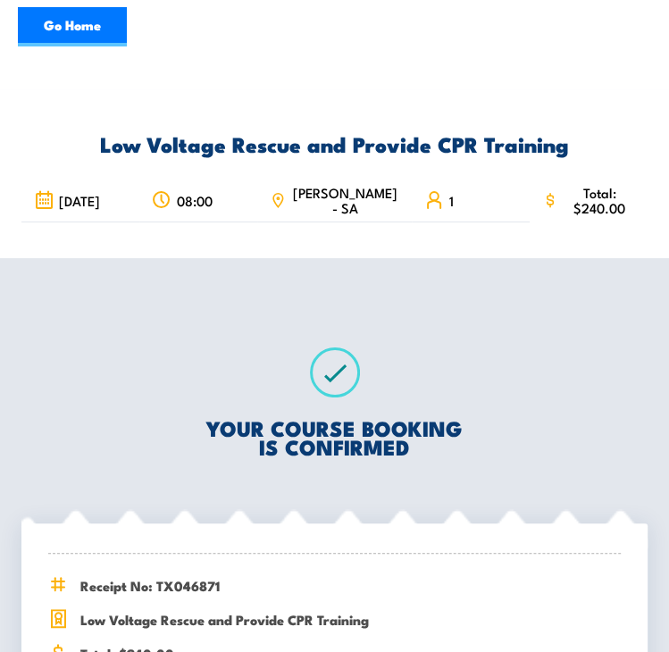
click at [83, 13] on link "Go Home" at bounding box center [72, 26] width 109 height 39
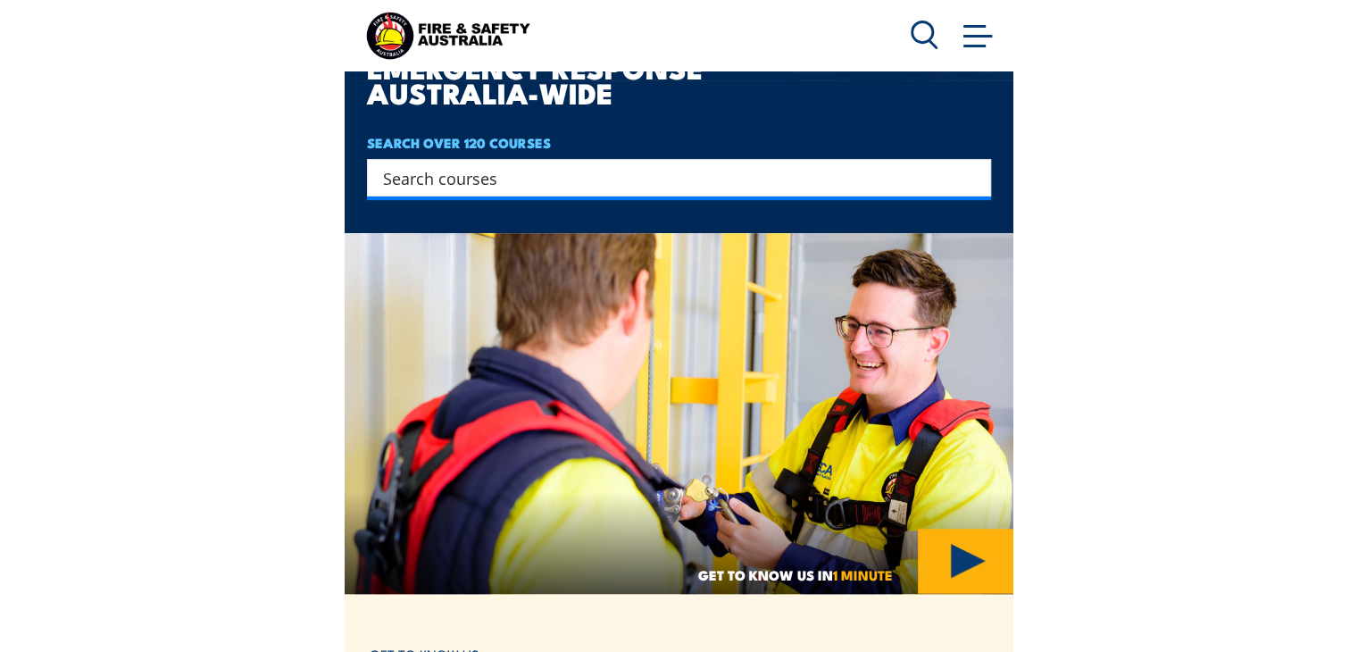
scroll to position [313, 0]
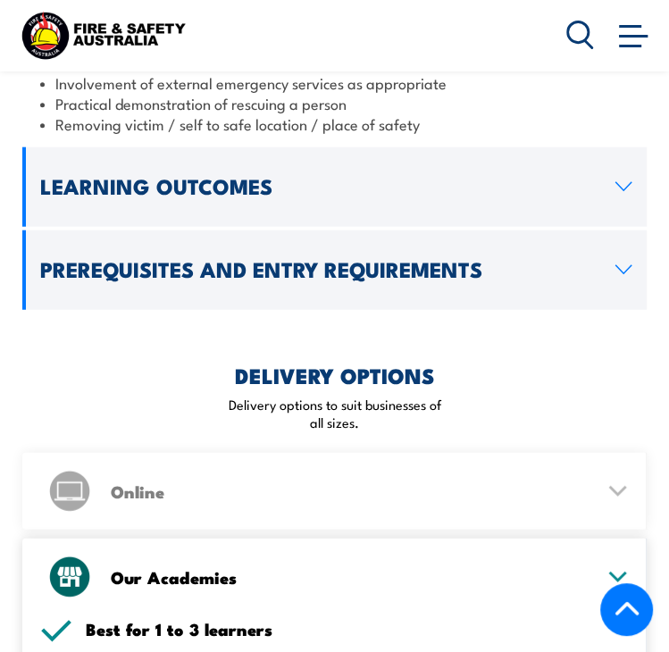
scroll to position [2154, 0]
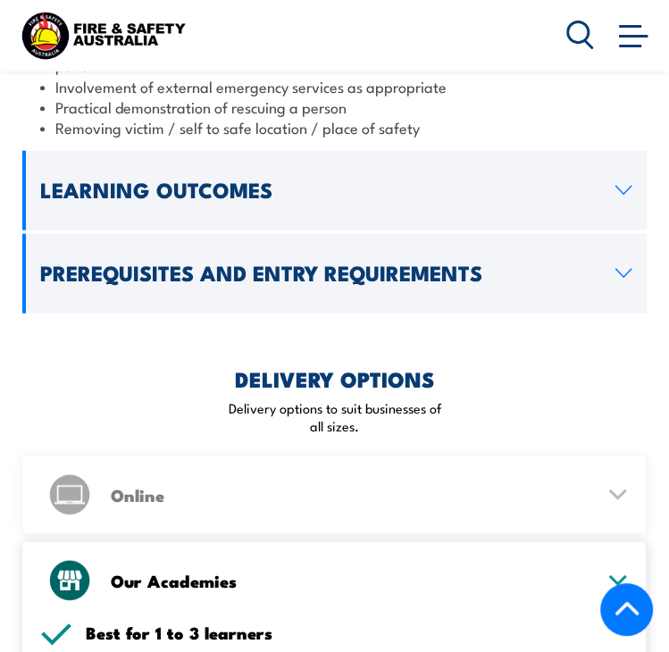
click at [240, 263] on h2 "Prerequisites and Entry Requirements" at bounding box center [321, 272] width 562 height 19
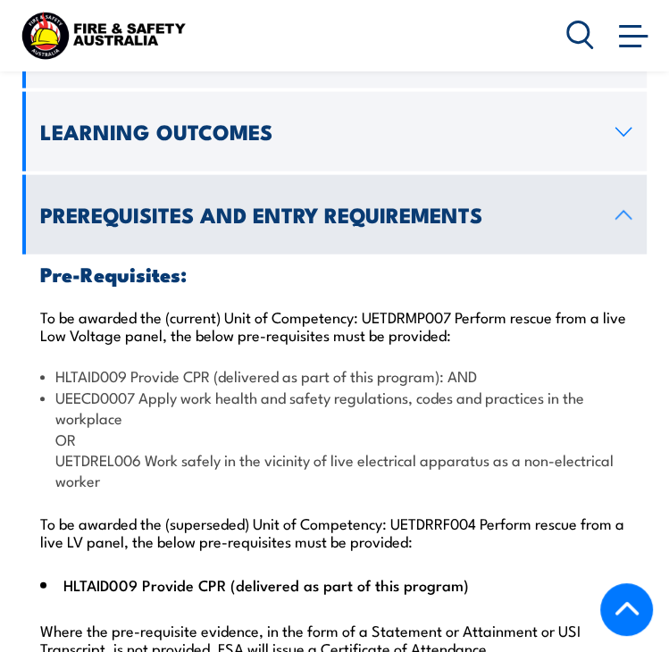
scroll to position [1889, 0]
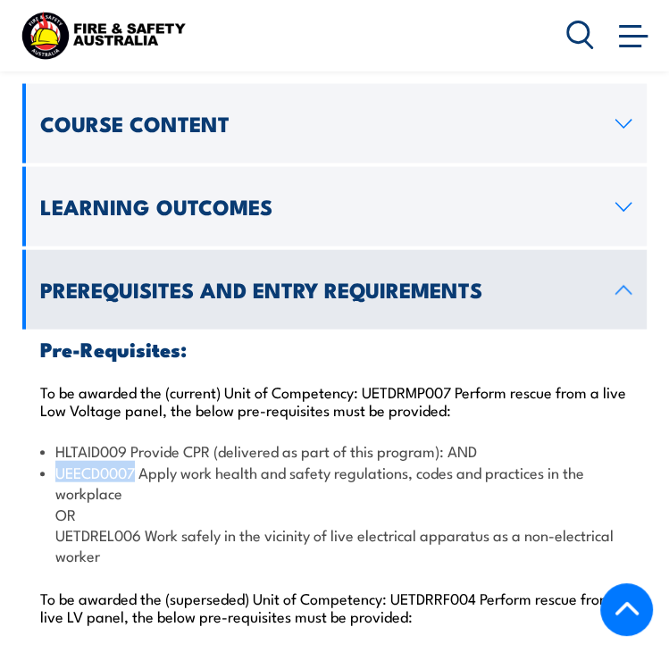
drag, startPoint x: 138, startPoint y: 408, endPoint x: 57, endPoint y: 398, distance: 81.8
click at [57, 462] on li "UEECD0007 Apply work health and safety regulations, codes and practices in the …" at bounding box center [336, 514] width 592 height 104
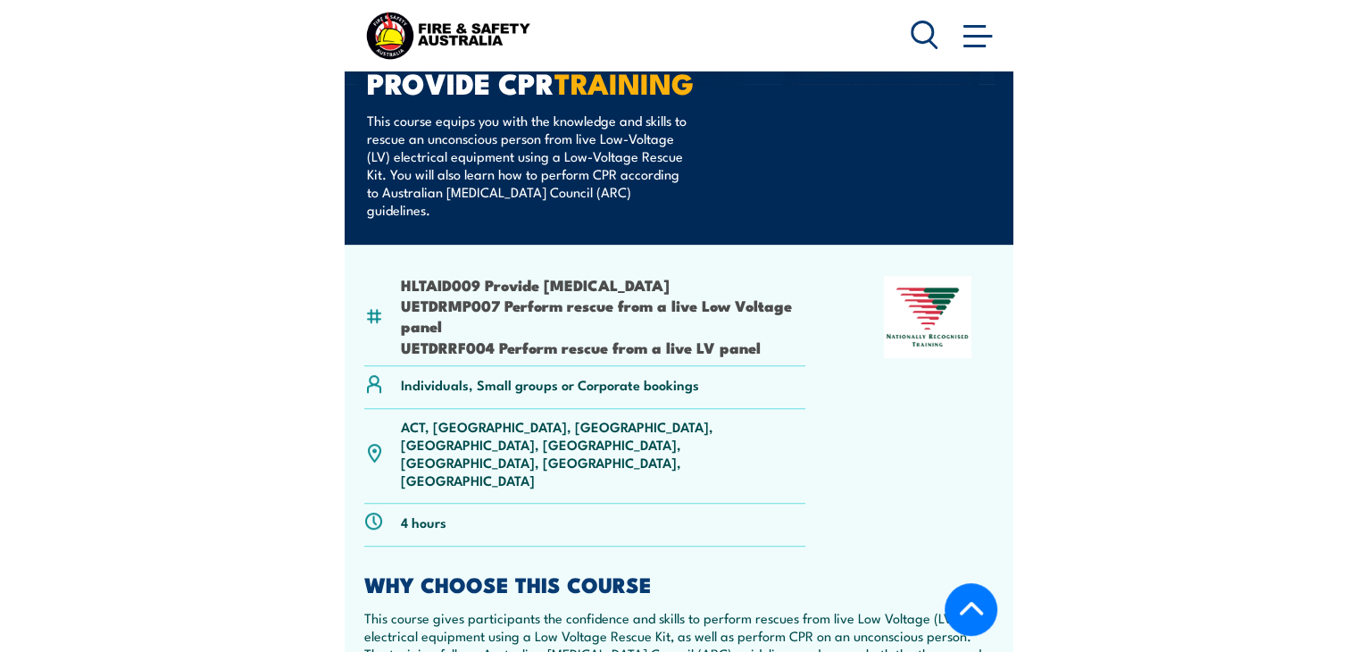
scroll to position [0, 0]
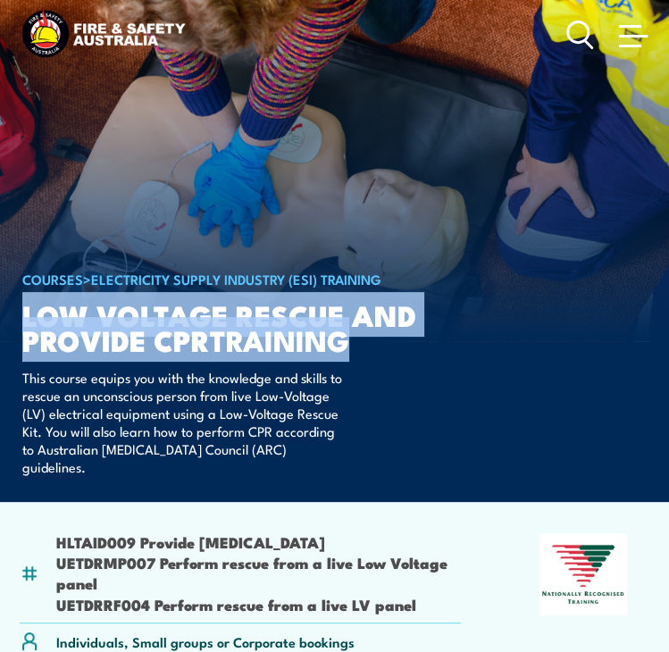
drag, startPoint x: 371, startPoint y: 344, endPoint x: 27, endPoint y: 320, distance: 345.5
click at [27, 321] on h1 "Low Voltage Rescue and Provide CPR TRAINING" at bounding box center [242, 327] width 441 height 50
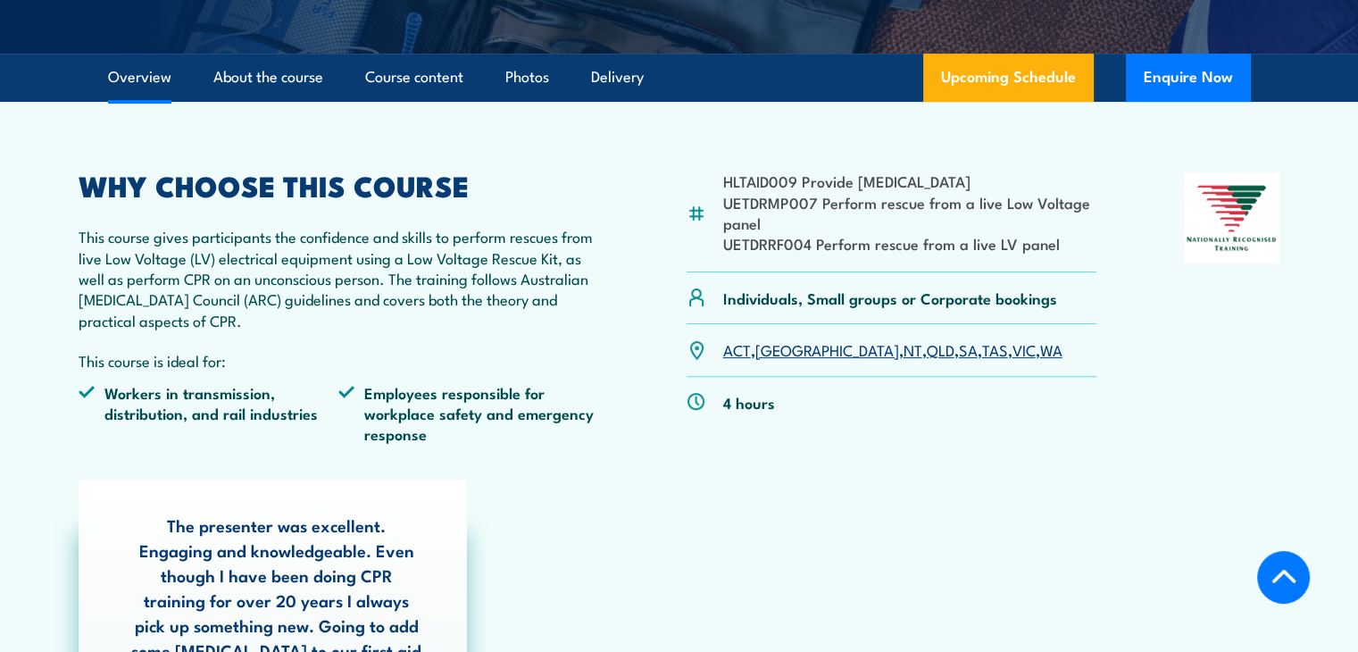
scroll to position [439, 0]
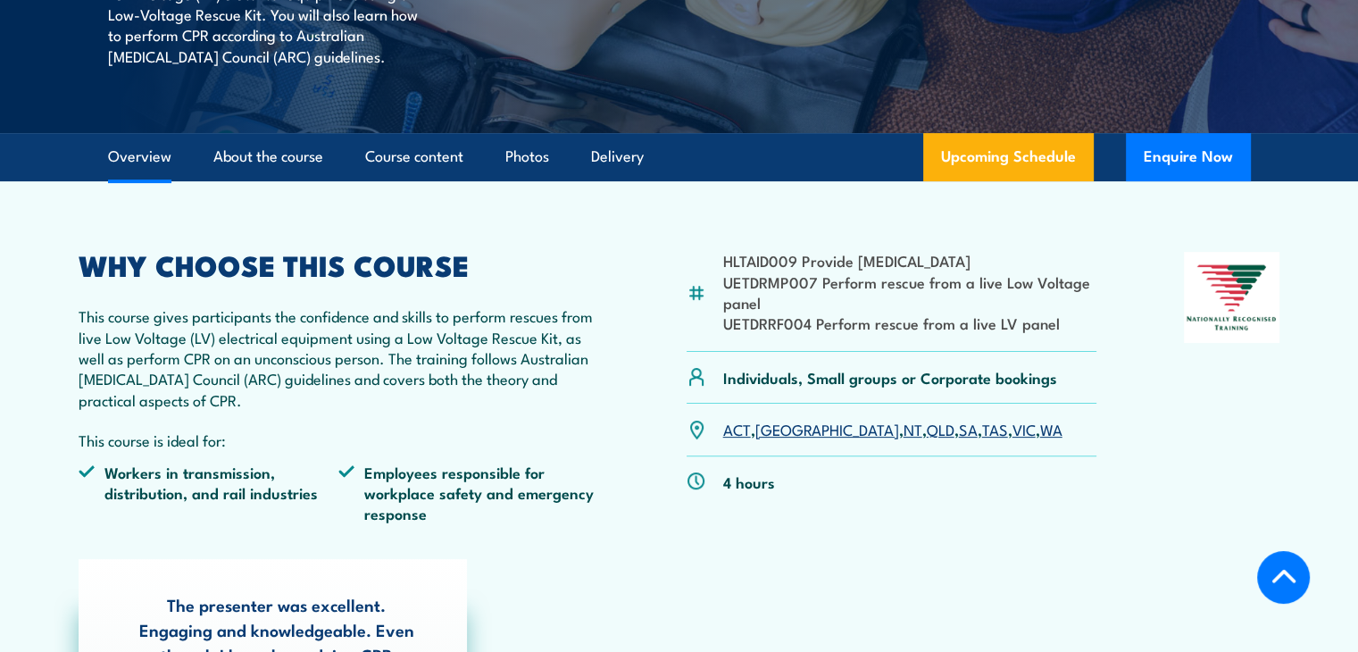
drag, startPoint x: 1371, startPoint y: 339, endPoint x: 1350, endPoint y: 116, distance: 224.2
